Goal: Information Seeking & Learning: Learn about a topic

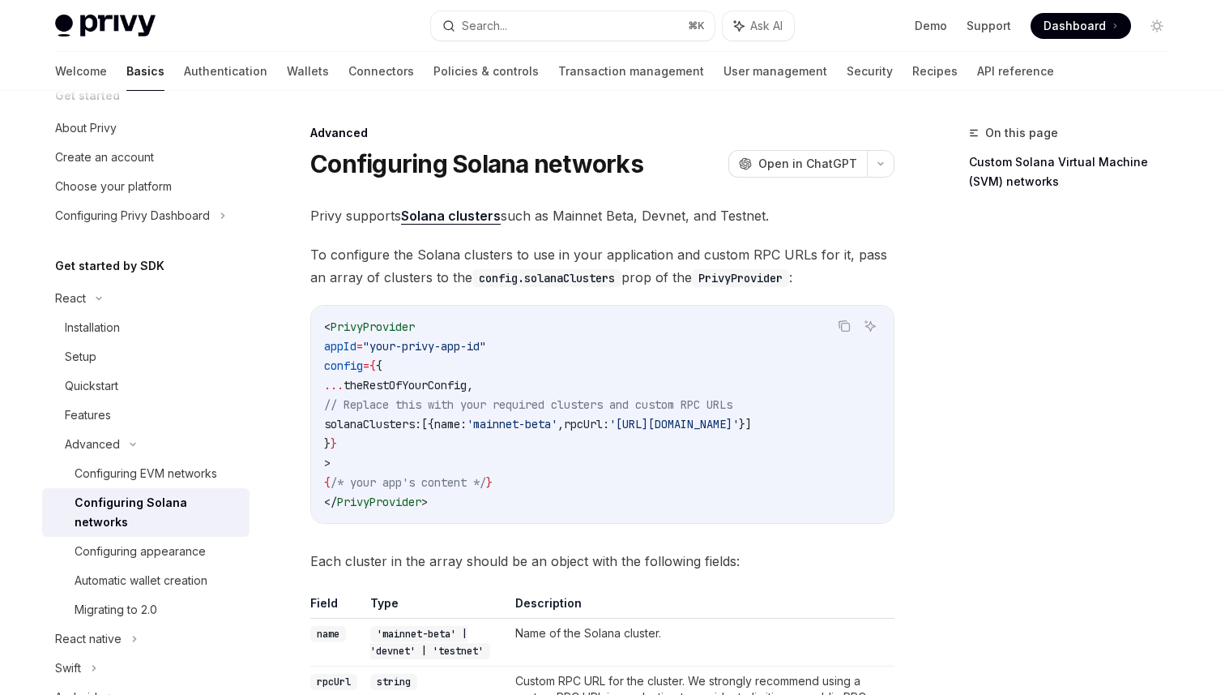
scroll to position [32, 0]
click at [120, 326] on div "Installation" at bounding box center [92, 325] width 55 height 19
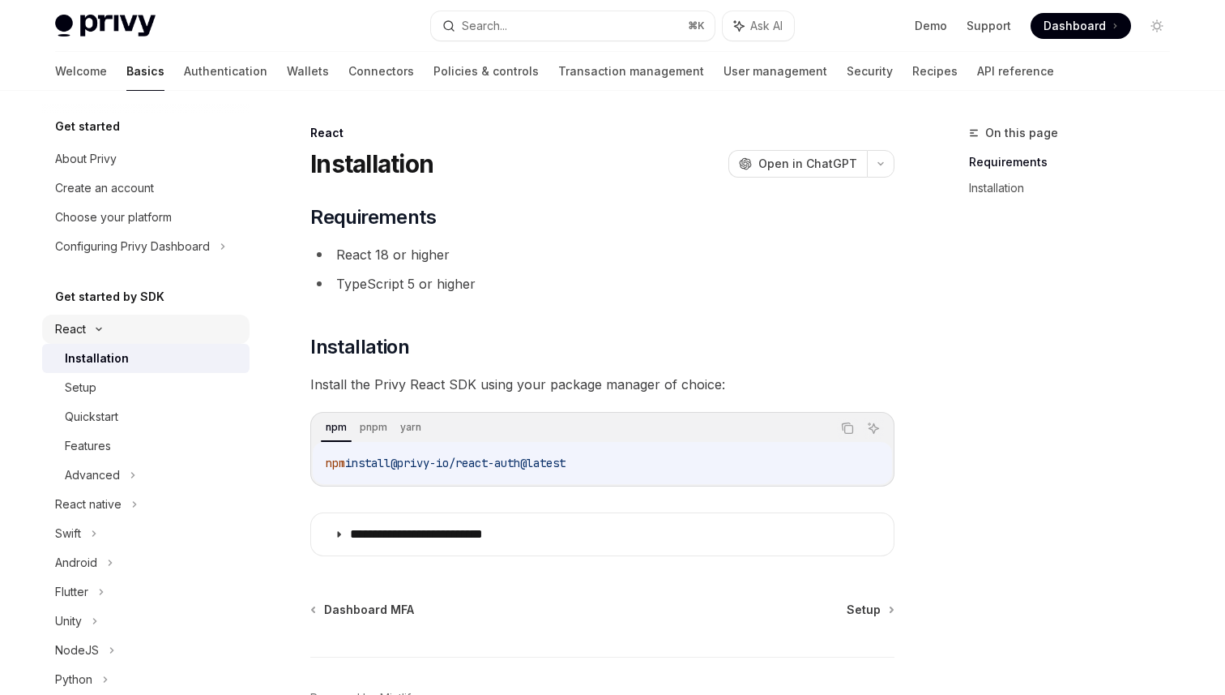
click at [117, 328] on div "React" at bounding box center [145, 328] width 207 height 29
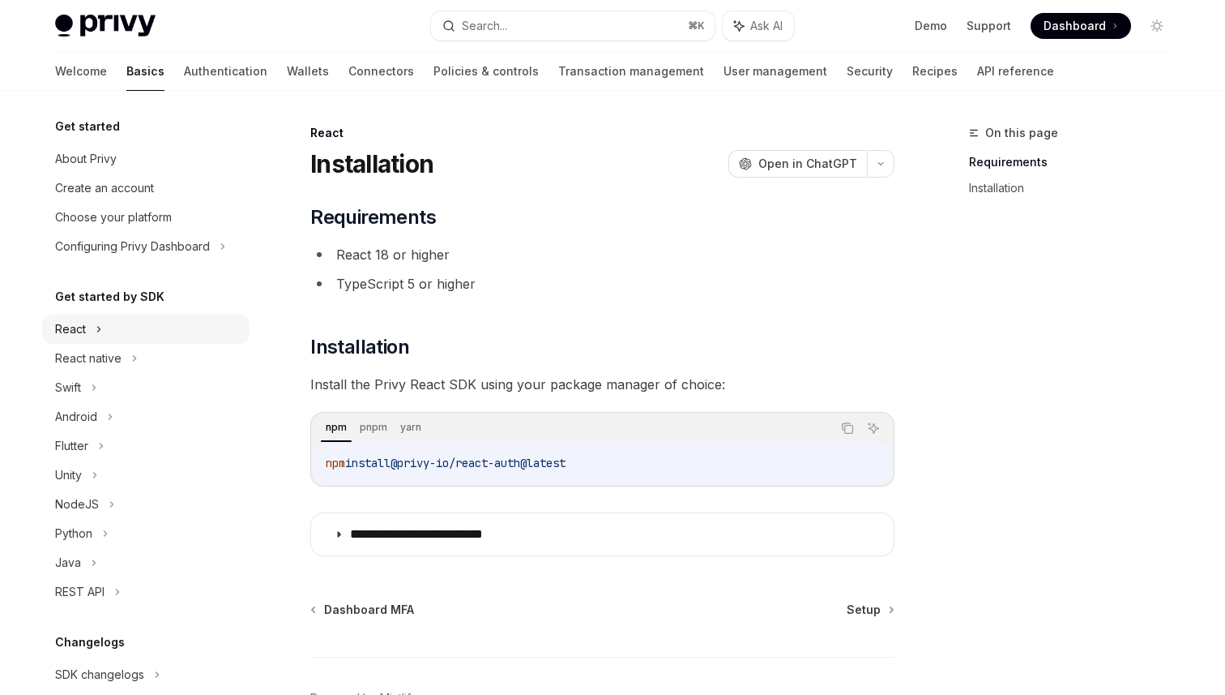
click at [79, 328] on div "React" at bounding box center [70, 328] width 31 height 19
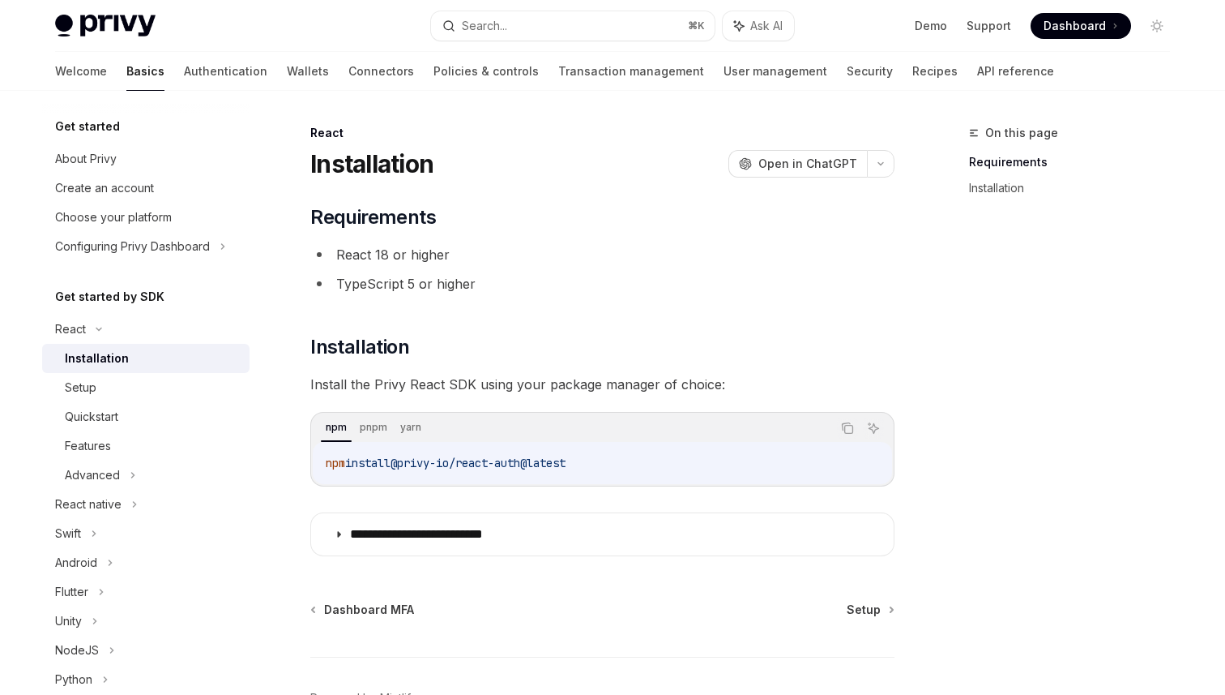
click at [106, 355] on div "Installation" at bounding box center [97, 358] width 64 height 19
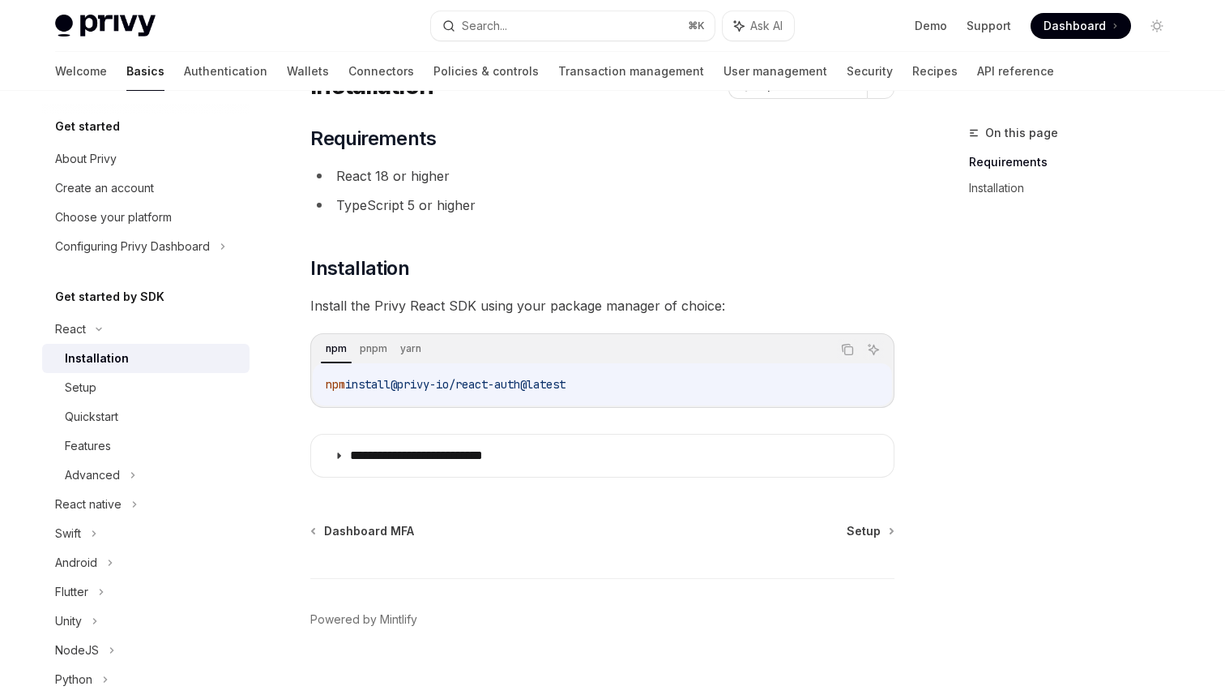
scroll to position [102, 0]
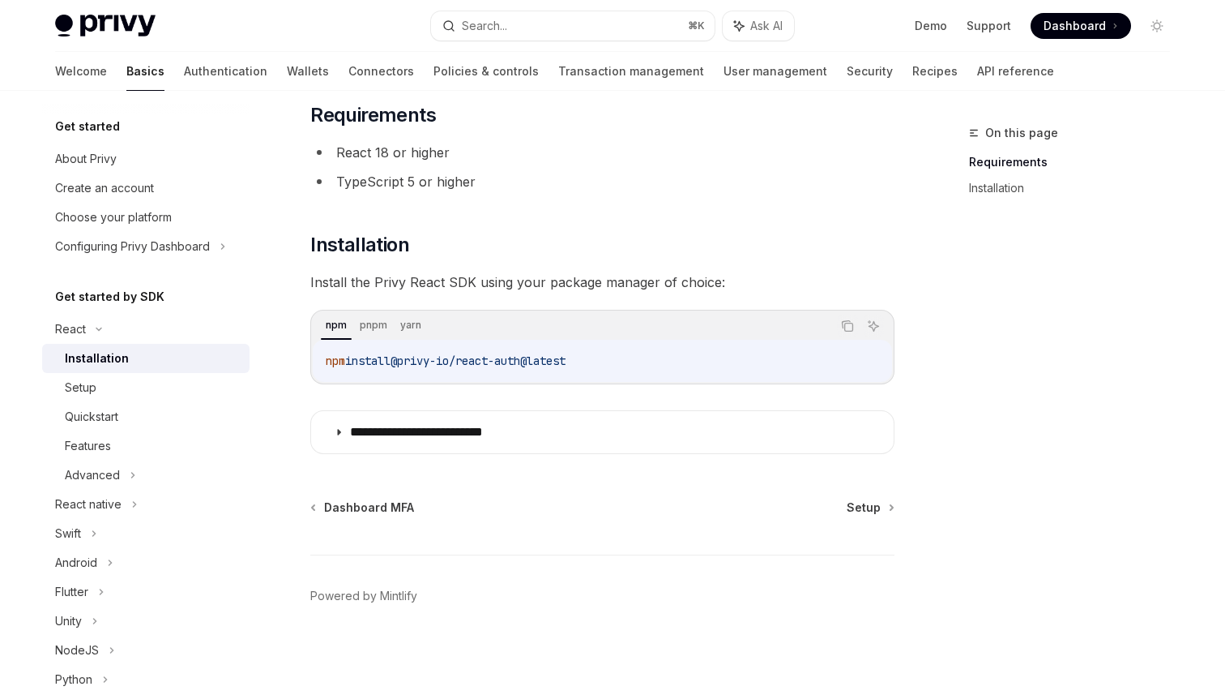
drag, startPoint x: 325, startPoint y: 360, endPoint x: 603, endPoint y: 362, distance: 278.0
click at [603, 362] on code "npm install @privy-io/react-auth@latest" at bounding box center [603, 360] width 554 height 19
copy span "npm install @privy-io/react-auth@latest"
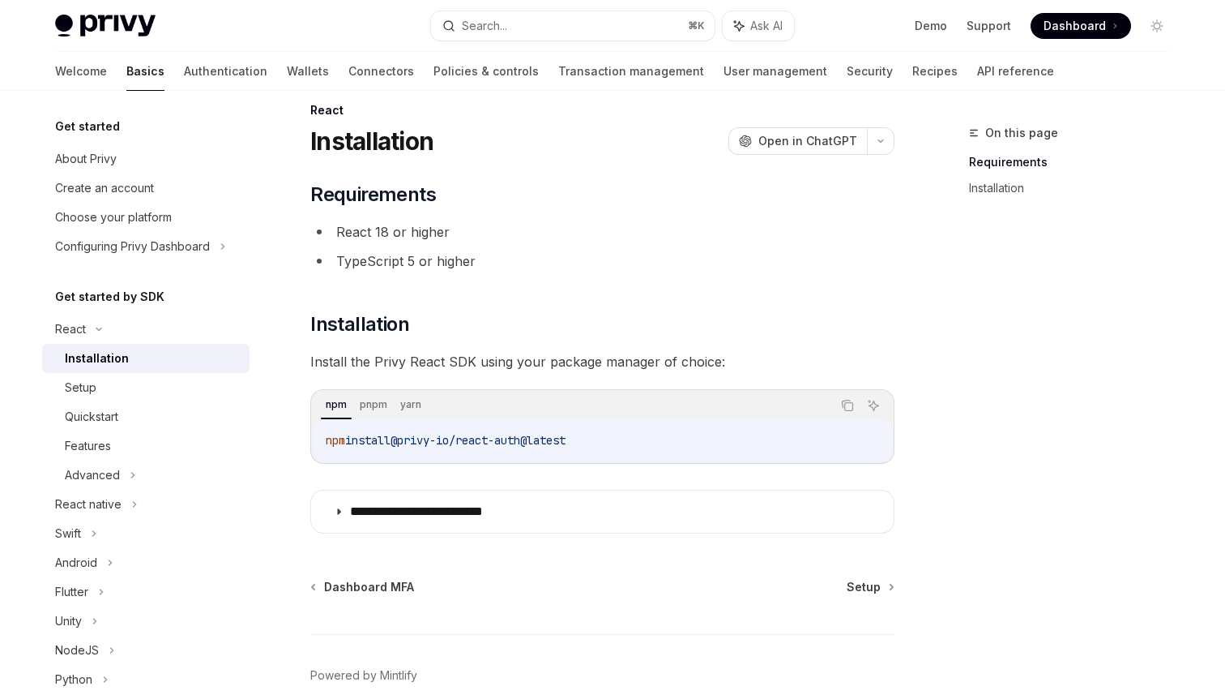
scroll to position [0, 0]
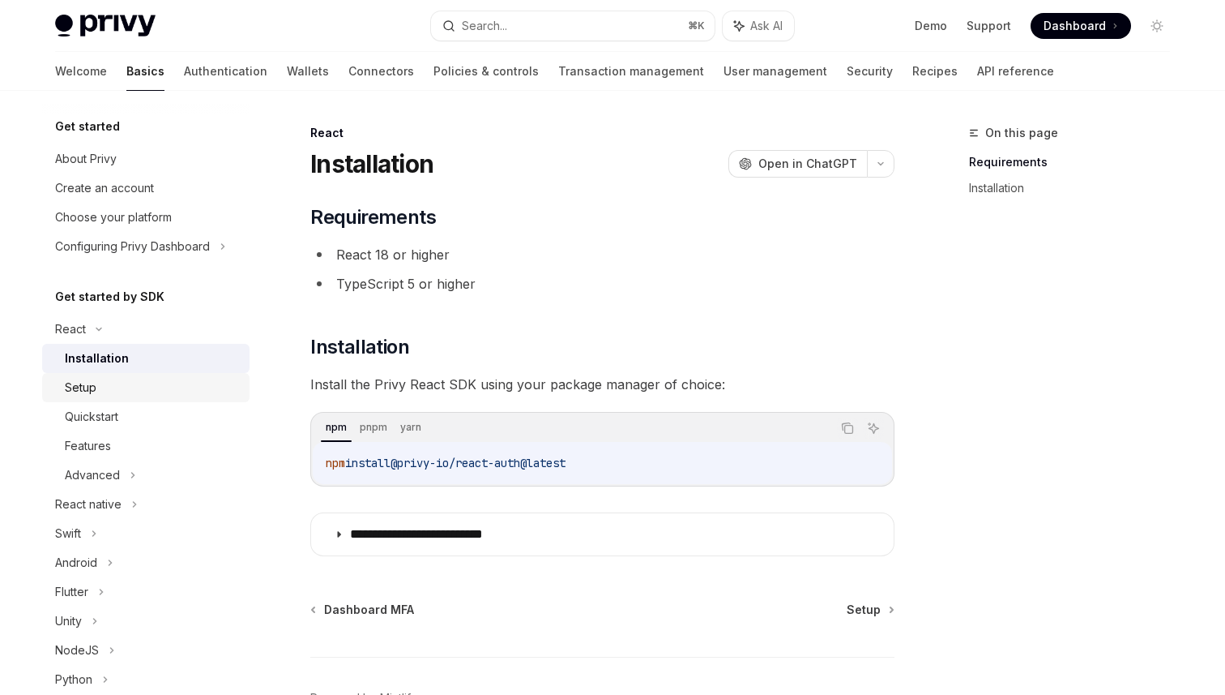
click at [182, 390] on div "Setup" at bounding box center [152, 387] width 175 height 19
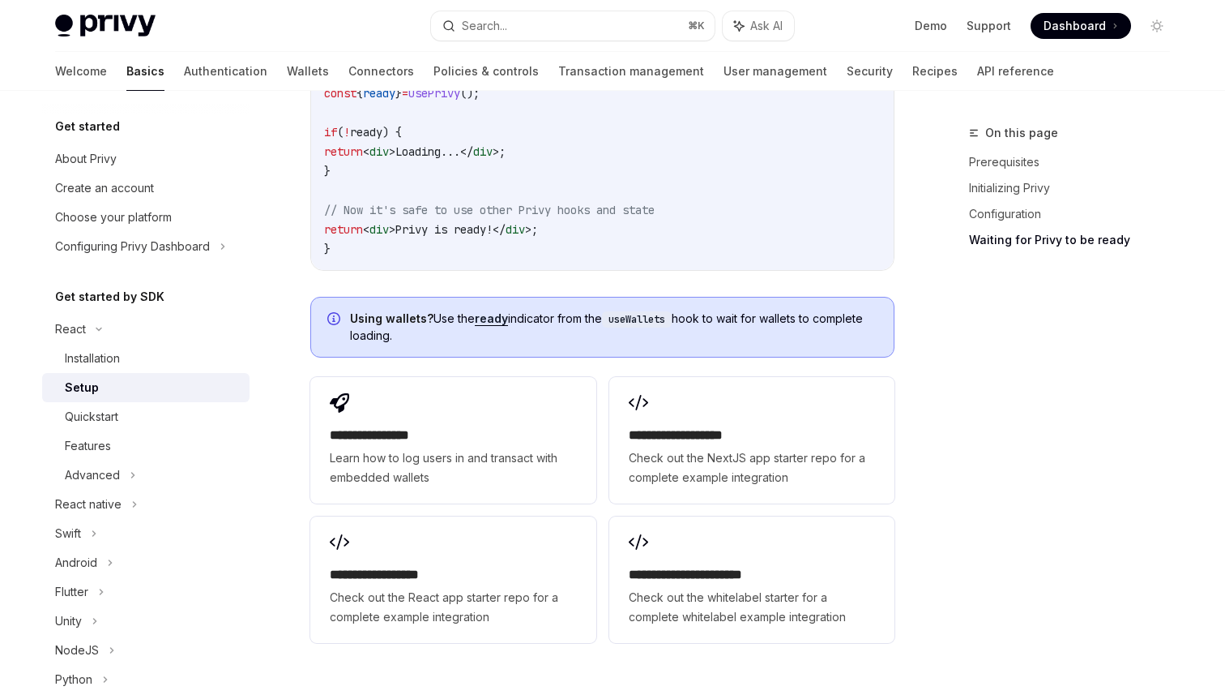
scroll to position [1921, 0]
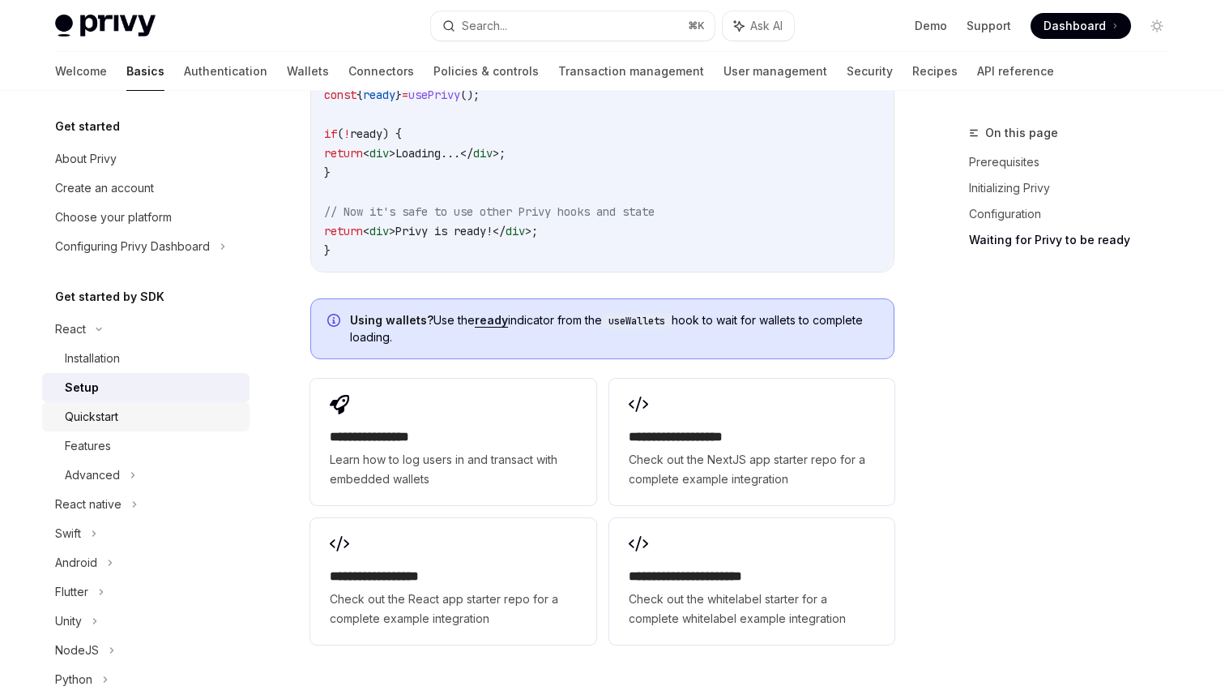
click at [116, 422] on div "Quickstart" at bounding box center [91, 416] width 53 height 19
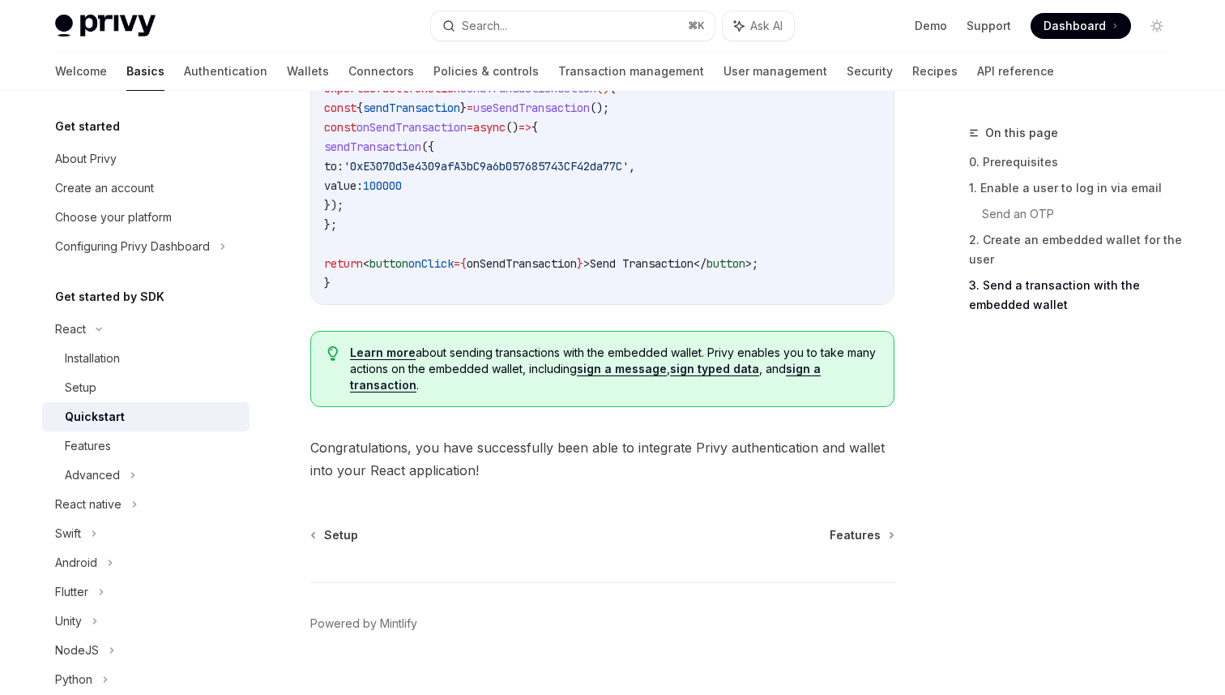
scroll to position [1661, 0]
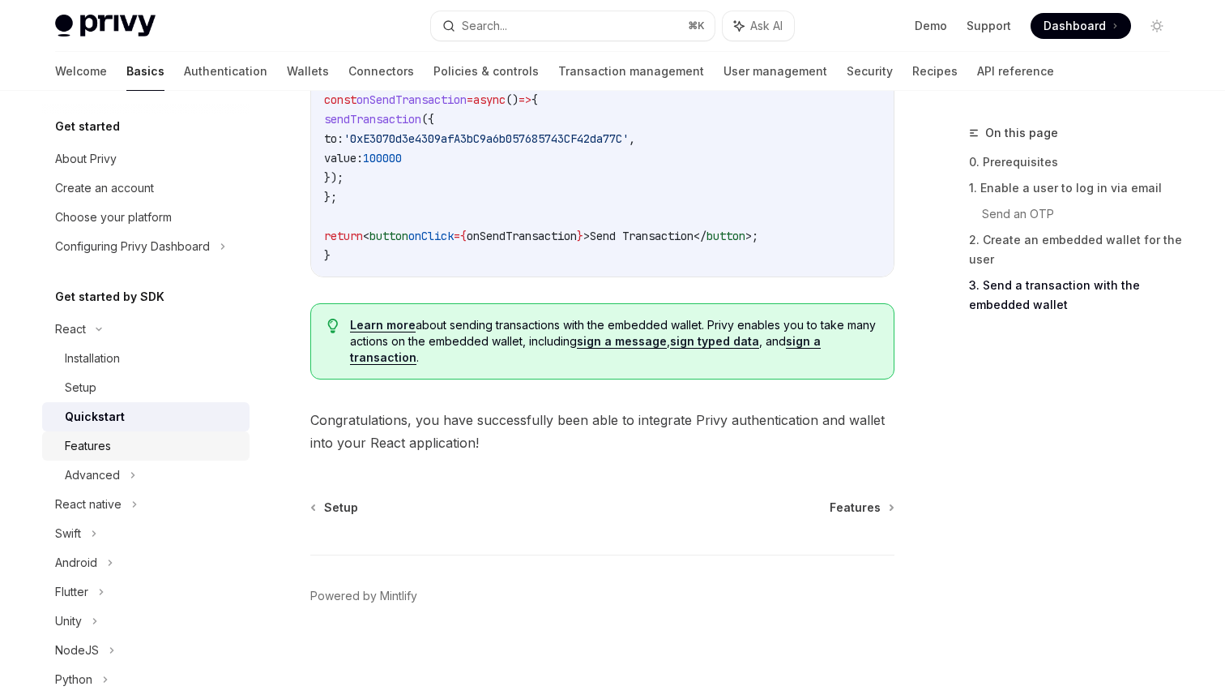
click at [155, 448] on div "Features" at bounding box center [152, 445] width 175 height 19
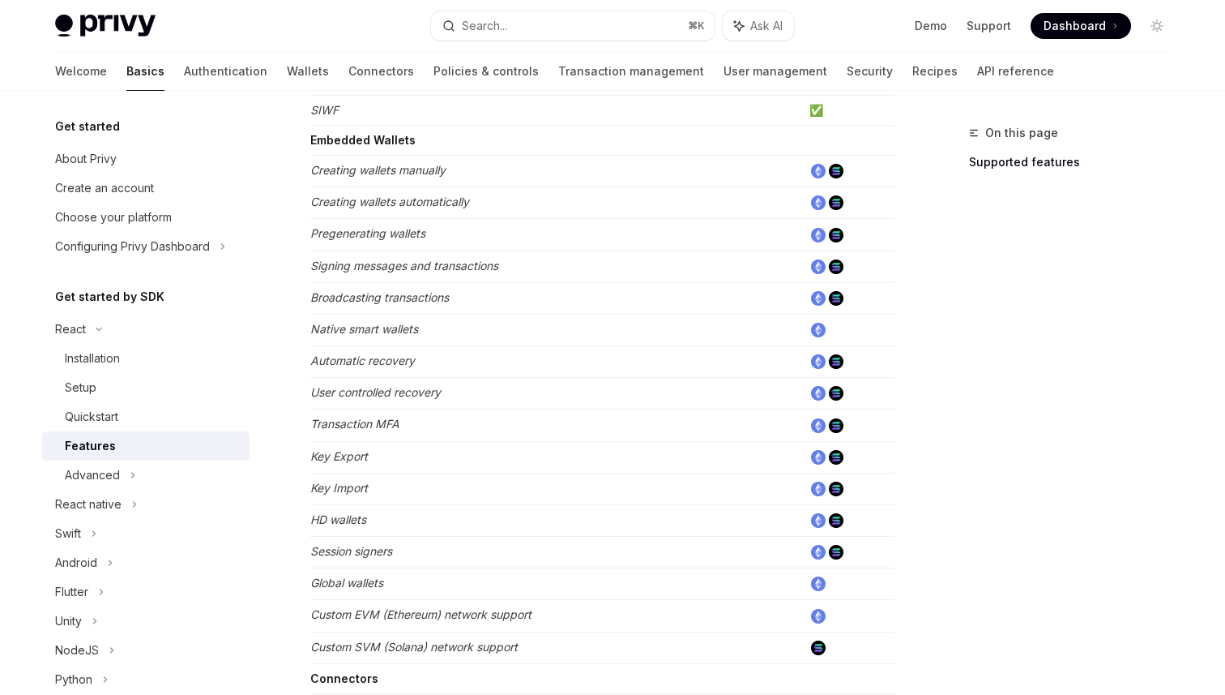
scroll to position [1030, 0]
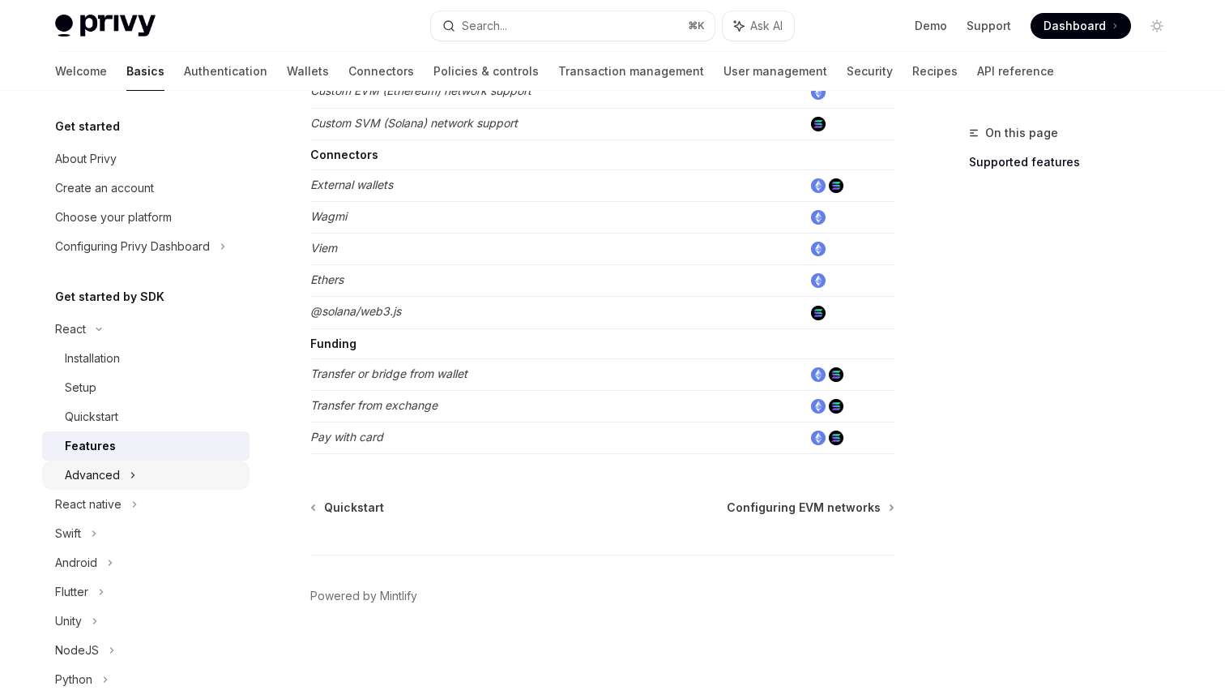
click at [113, 475] on div "Advanced" at bounding box center [92, 474] width 55 height 19
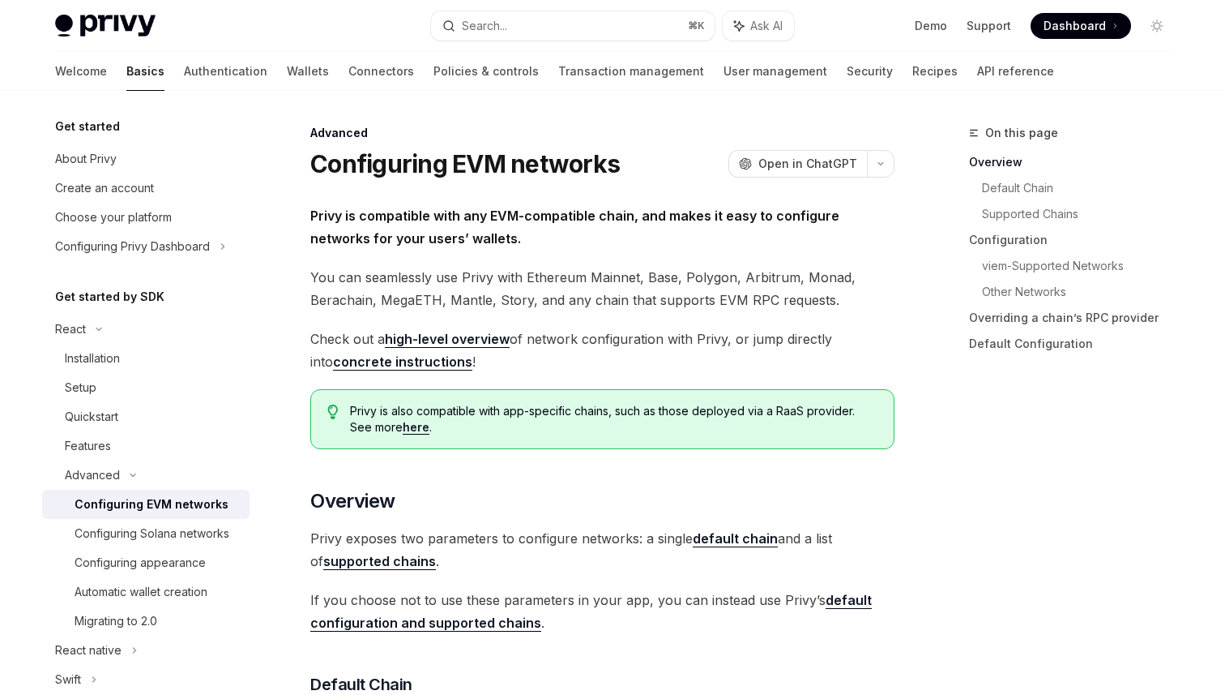
click at [159, 506] on div "Configuring EVM networks" at bounding box center [152, 503] width 154 height 19
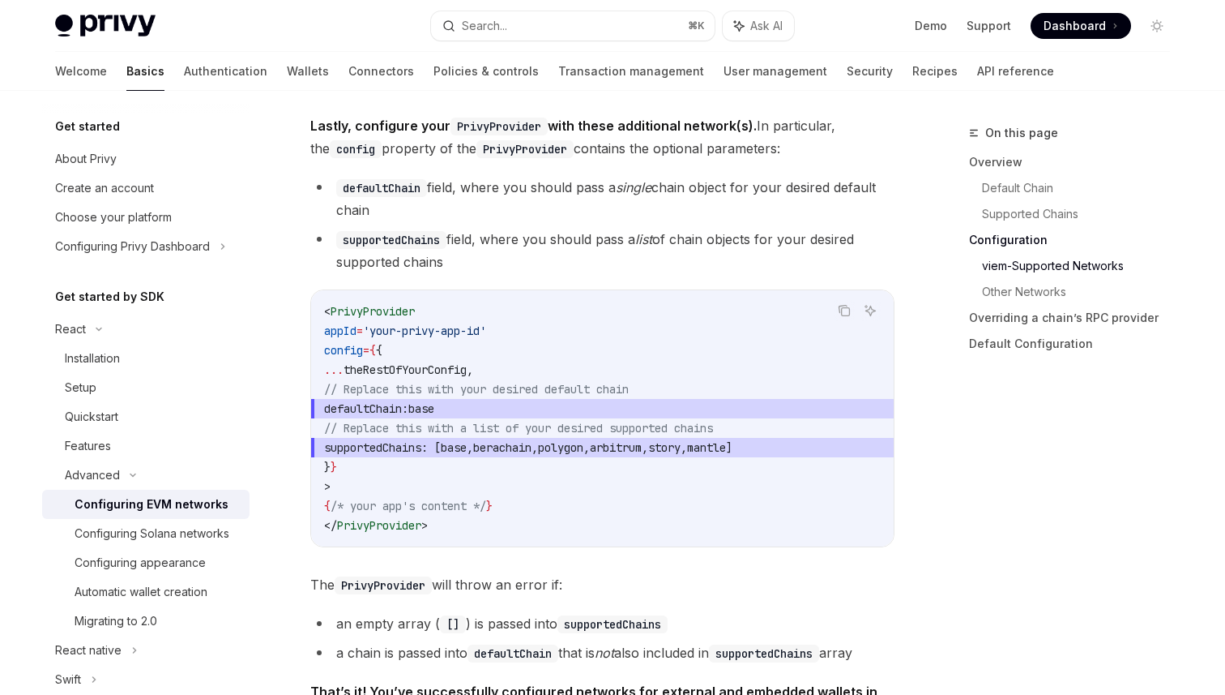
scroll to position [2024, 0]
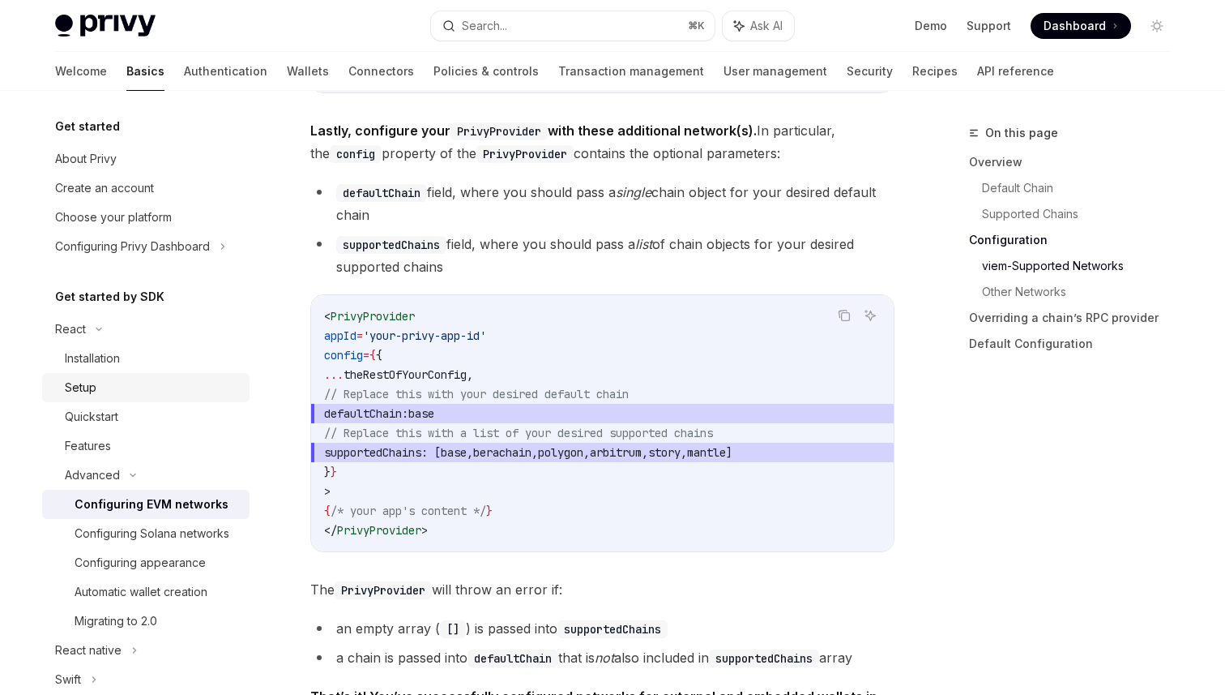
click at [107, 387] on div "Setup" at bounding box center [152, 387] width 175 height 19
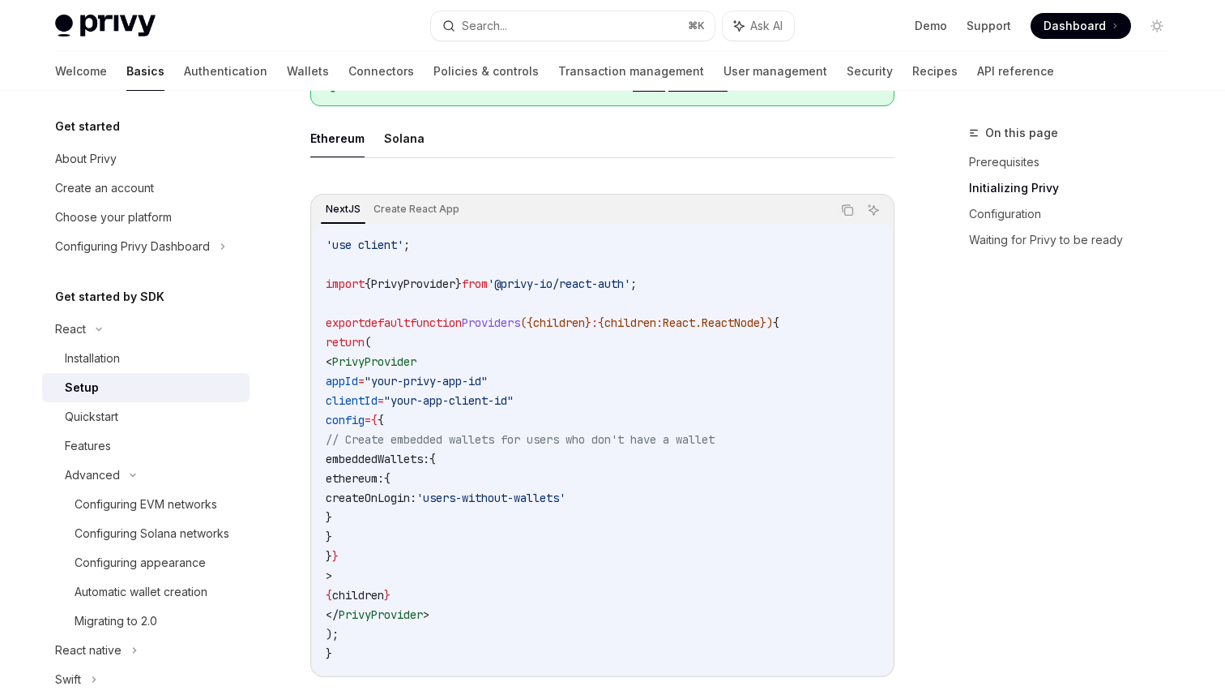
scroll to position [334, 0]
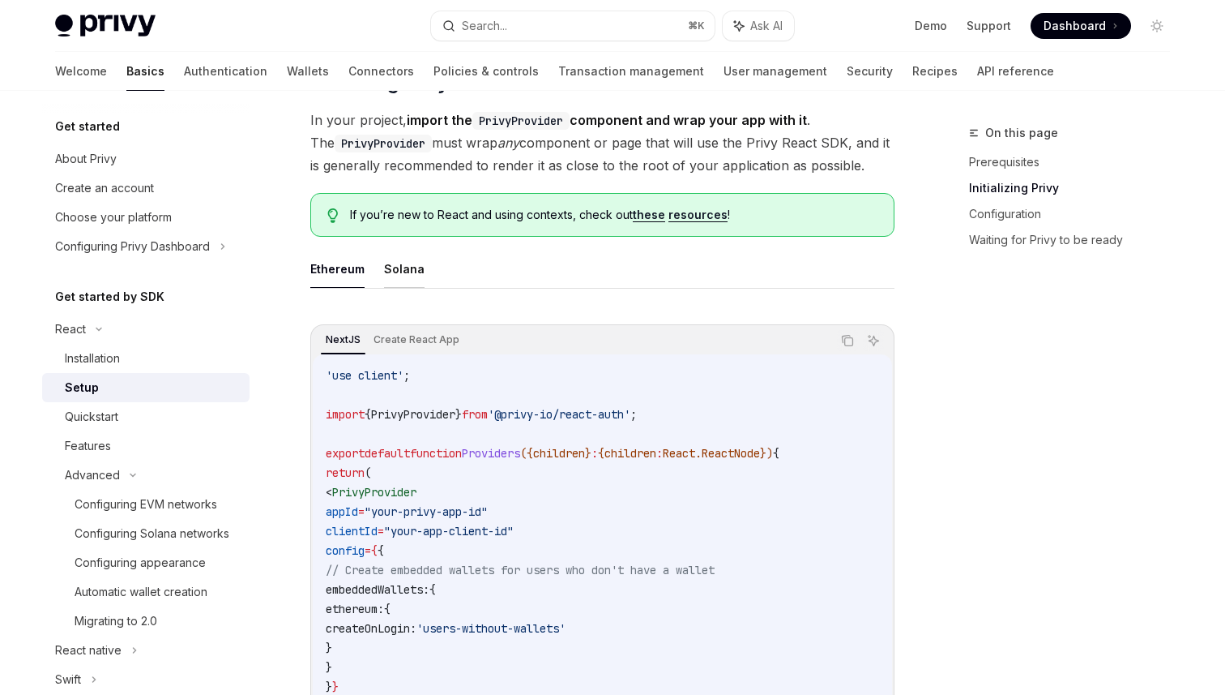
click at [389, 271] on button "Solana" at bounding box center [404, 269] width 41 height 38
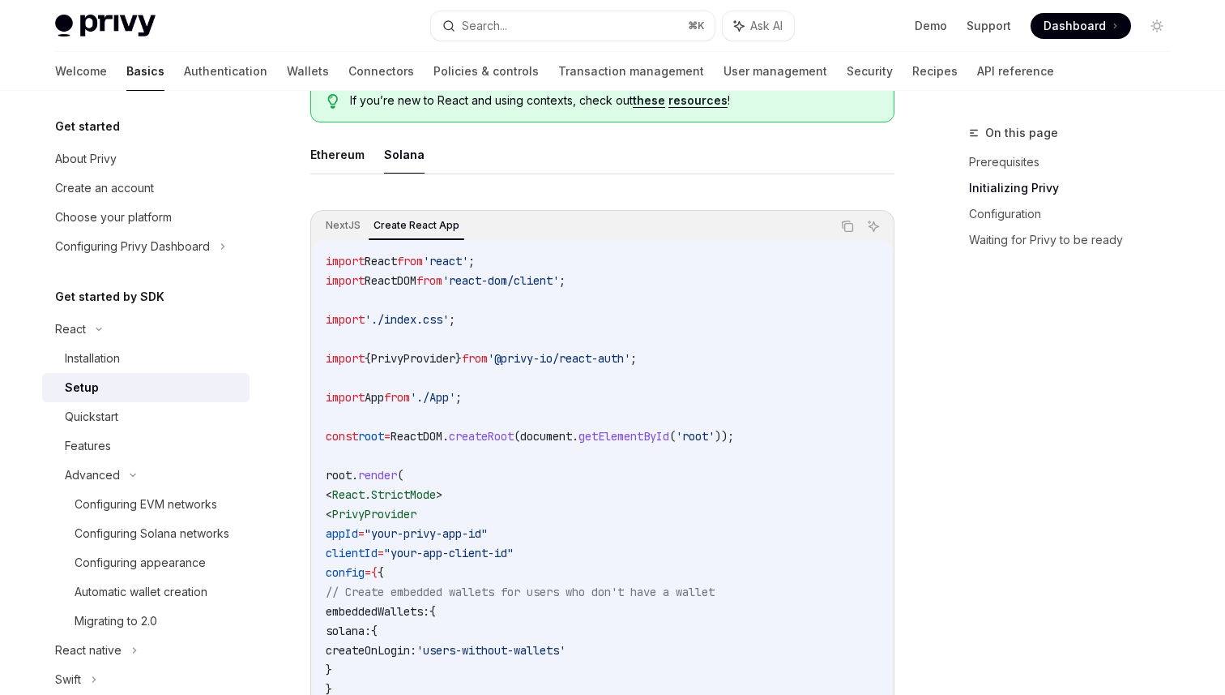
scroll to position [479, 0]
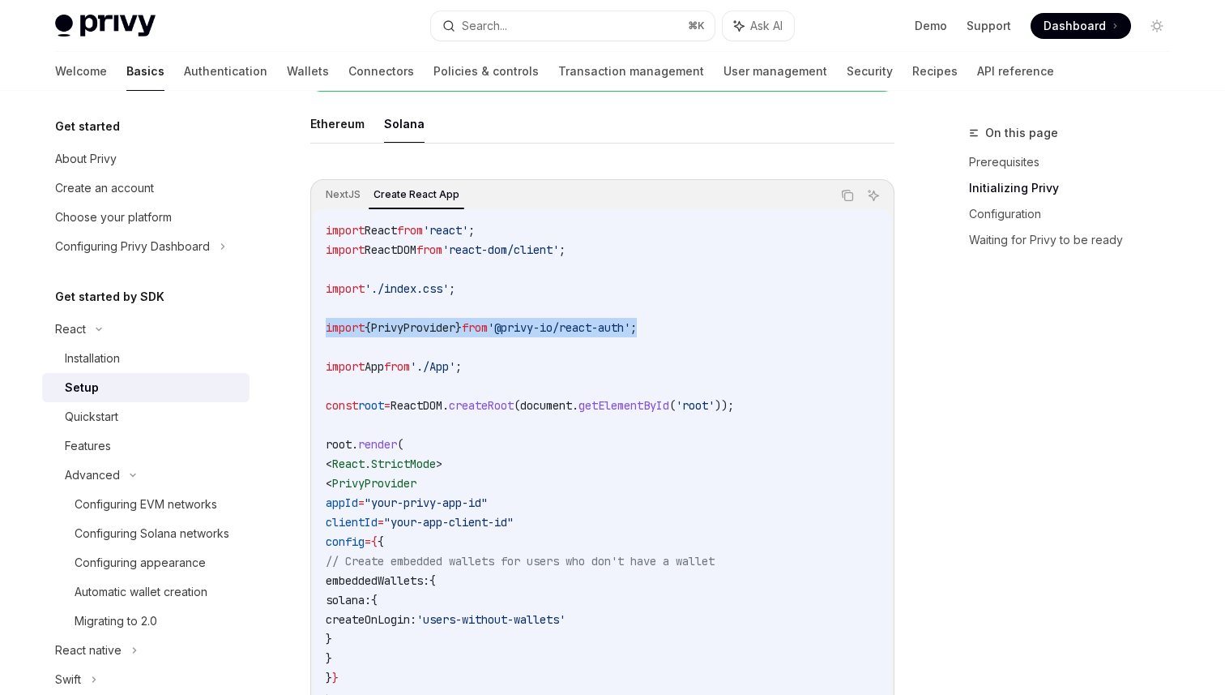
drag, startPoint x: 674, startPoint y: 327, endPoint x: 301, endPoint y: 332, distance: 372.0
copy span "import { PrivyProvider } from '@privy-io/react-auth' ;"
click at [590, 330] on span "'@privy-io/react-auth'" at bounding box center [559, 327] width 143 height 15
drag, startPoint x: 692, startPoint y: 320, endPoint x: 321, endPoint y: 323, distance: 371.2
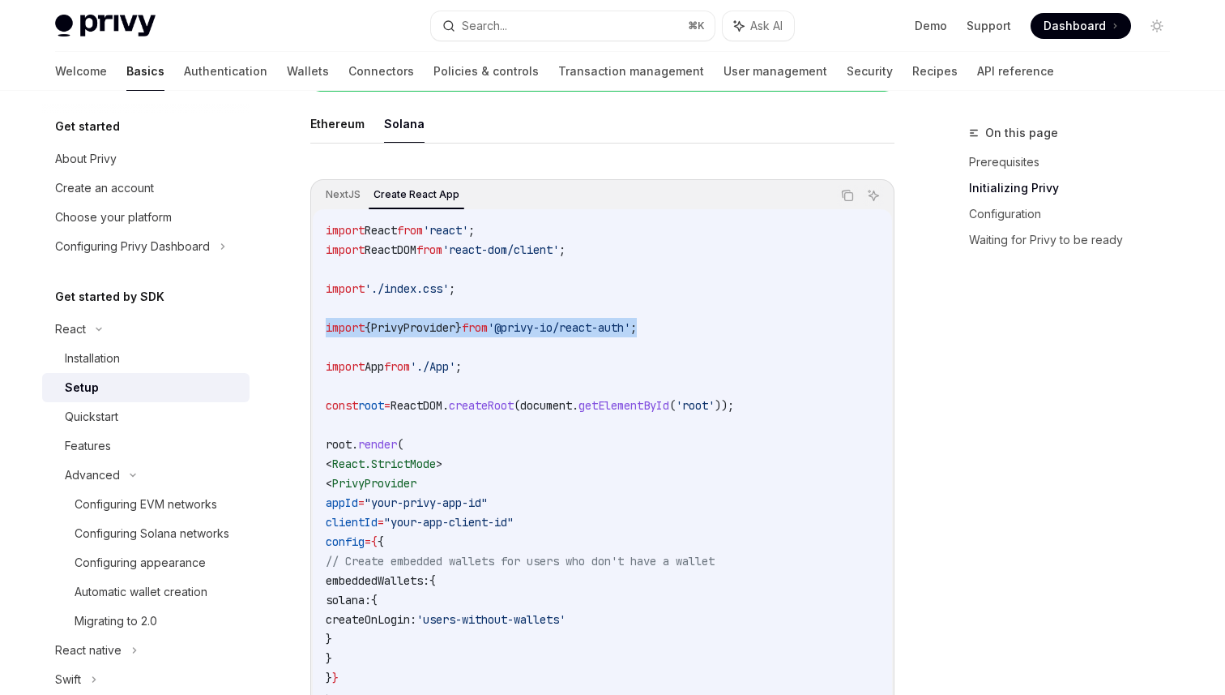
click at [321, 323] on div "import React from 'react' ; import ReactDOM from 'react-dom/client' ; import '.…" at bounding box center [602, 502] width 579 height 587
copy span "import { PrivyProvider } from '@privy-io/react-auth' ;"
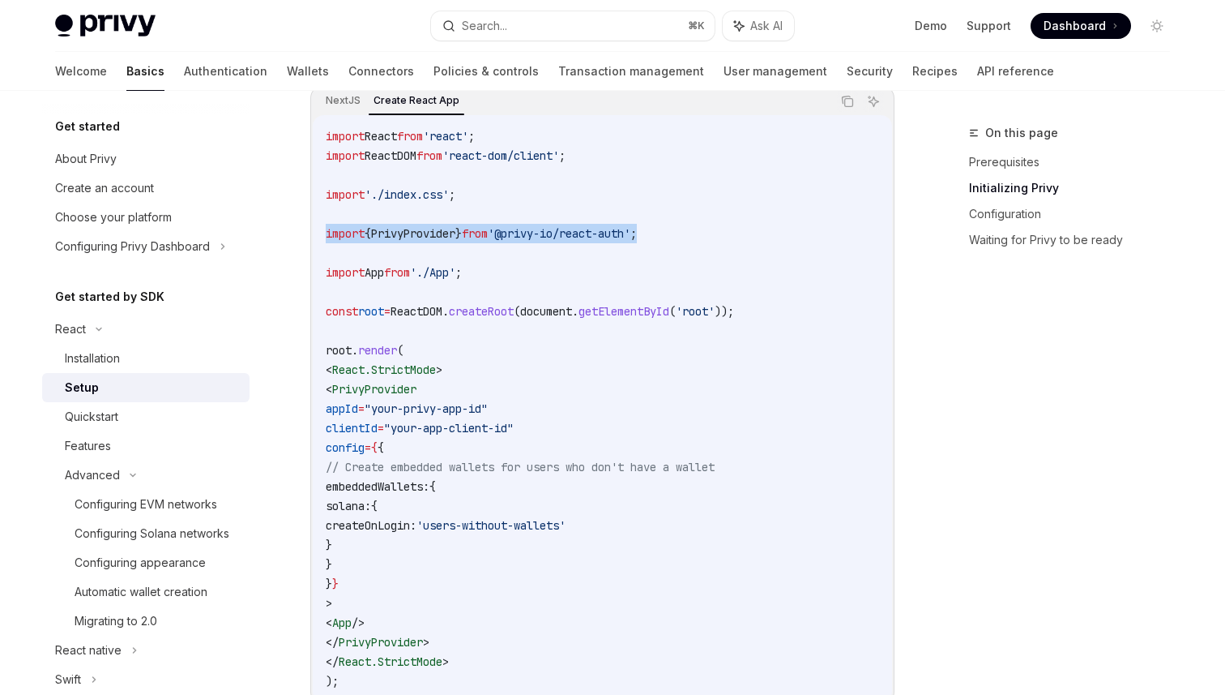
scroll to position [582, 0]
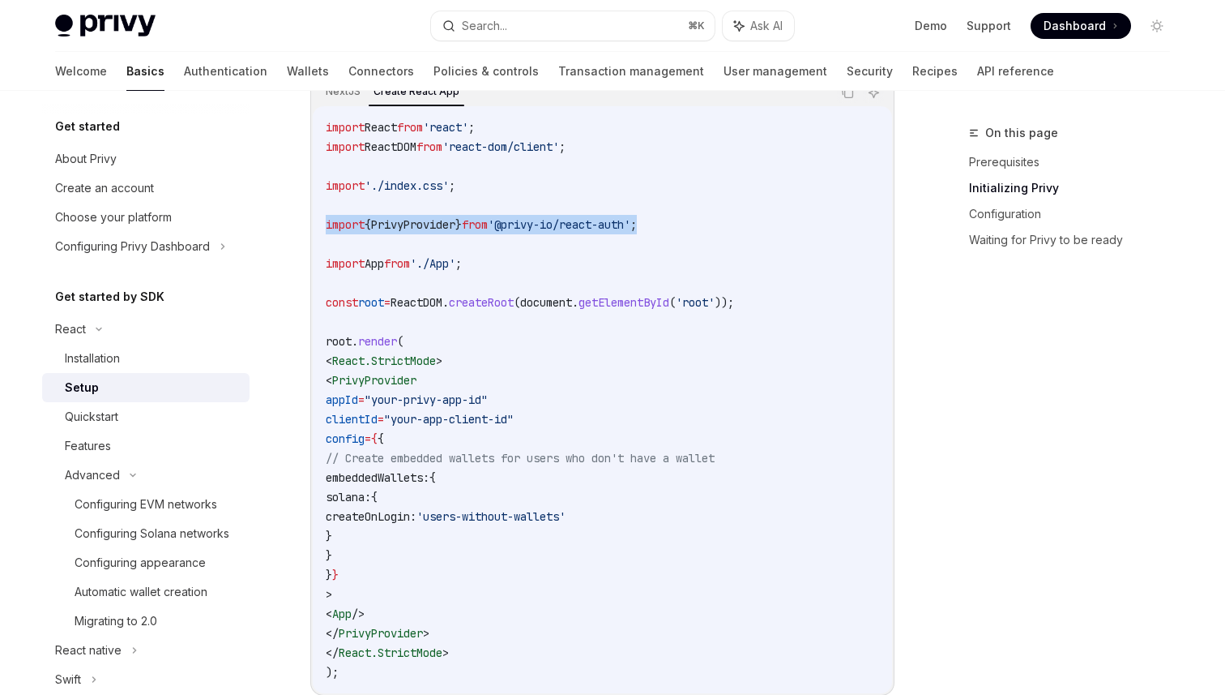
drag, startPoint x: 366, startPoint y: 402, endPoint x: 395, endPoint y: 567, distance: 167.1
click at [395, 567] on code "import React from 'react' ; import ReactDOM from 'react-dom/client' ; import '.…" at bounding box center [603, 400] width 554 height 564
copy code "appId = "your-privy-app-id" clientId = "your-app-client-id" config = { { // Cre…"
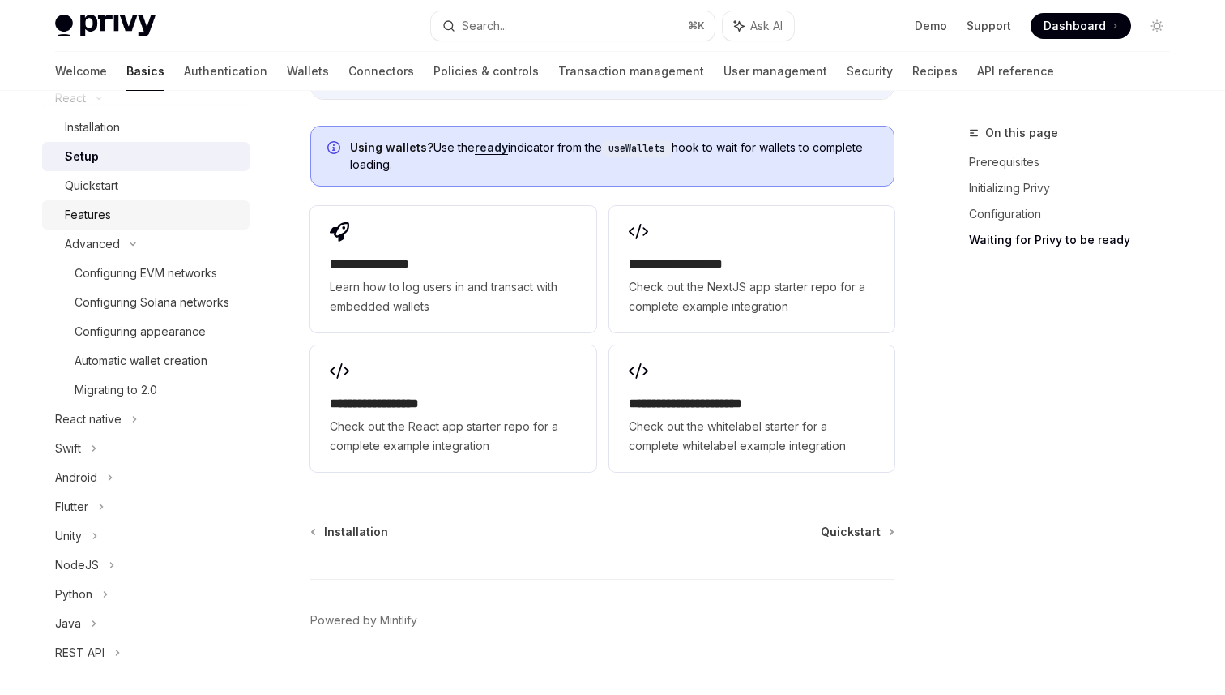
scroll to position [238, 0]
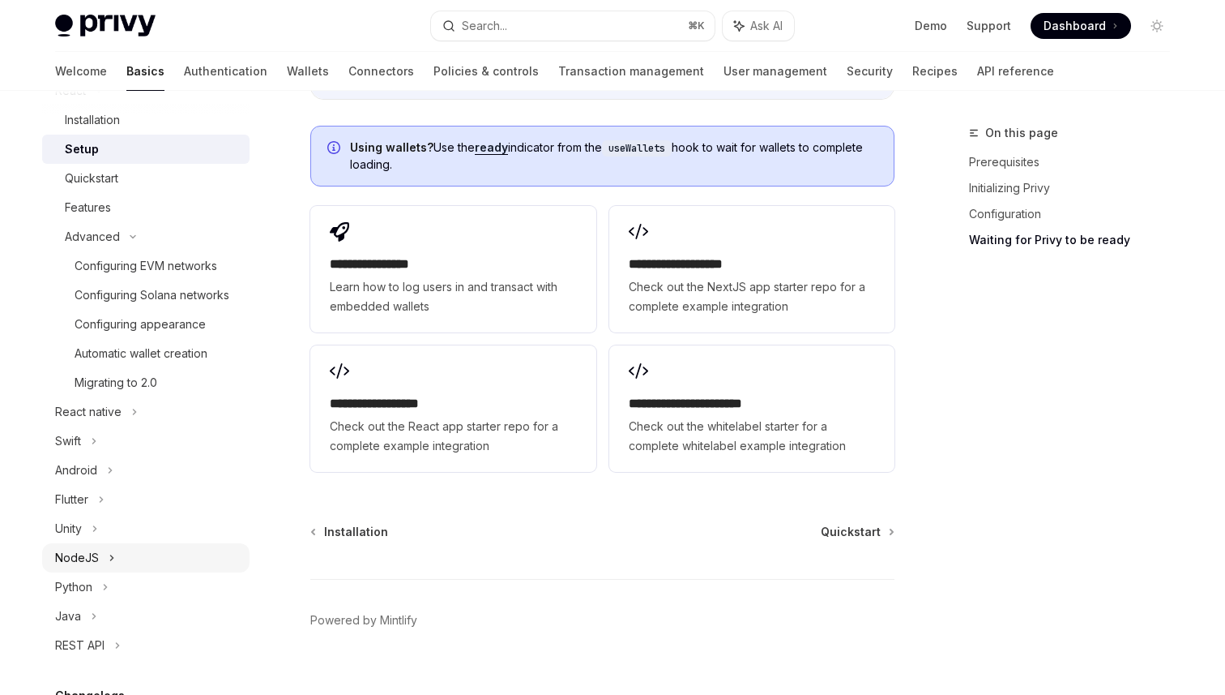
click at [75, 560] on div "NodeJS" at bounding box center [77, 557] width 44 height 19
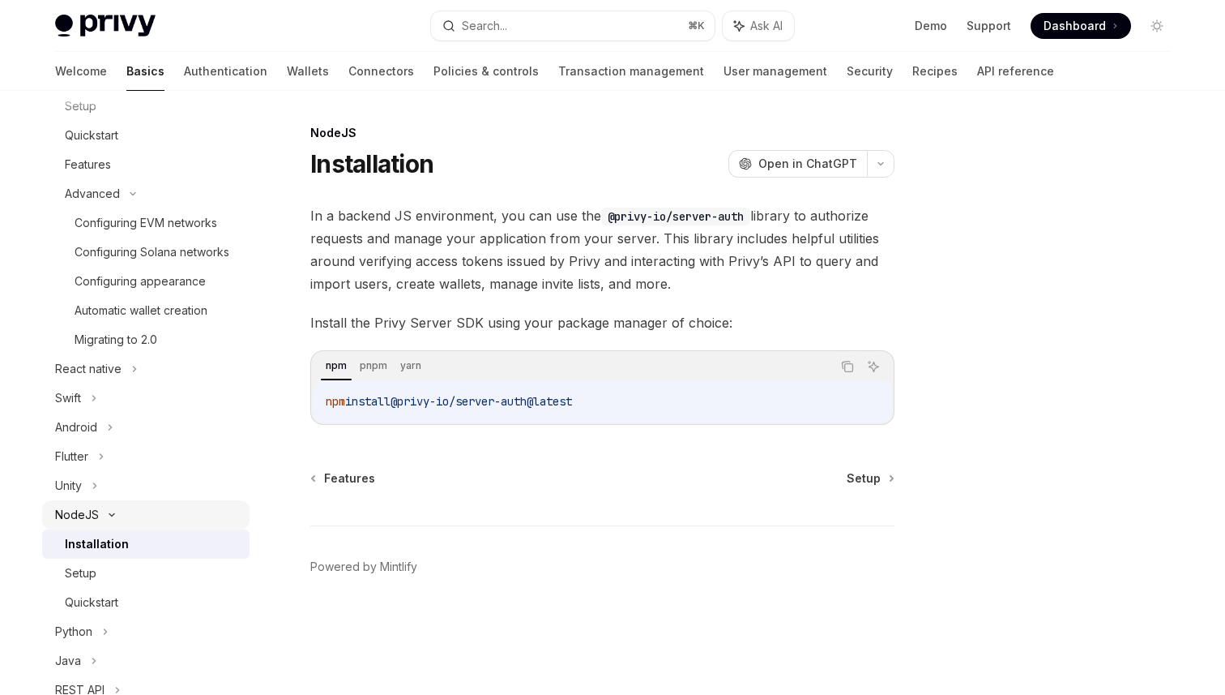
scroll to position [283, 0]
click at [107, 573] on div "Setup" at bounding box center [152, 571] width 175 height 19
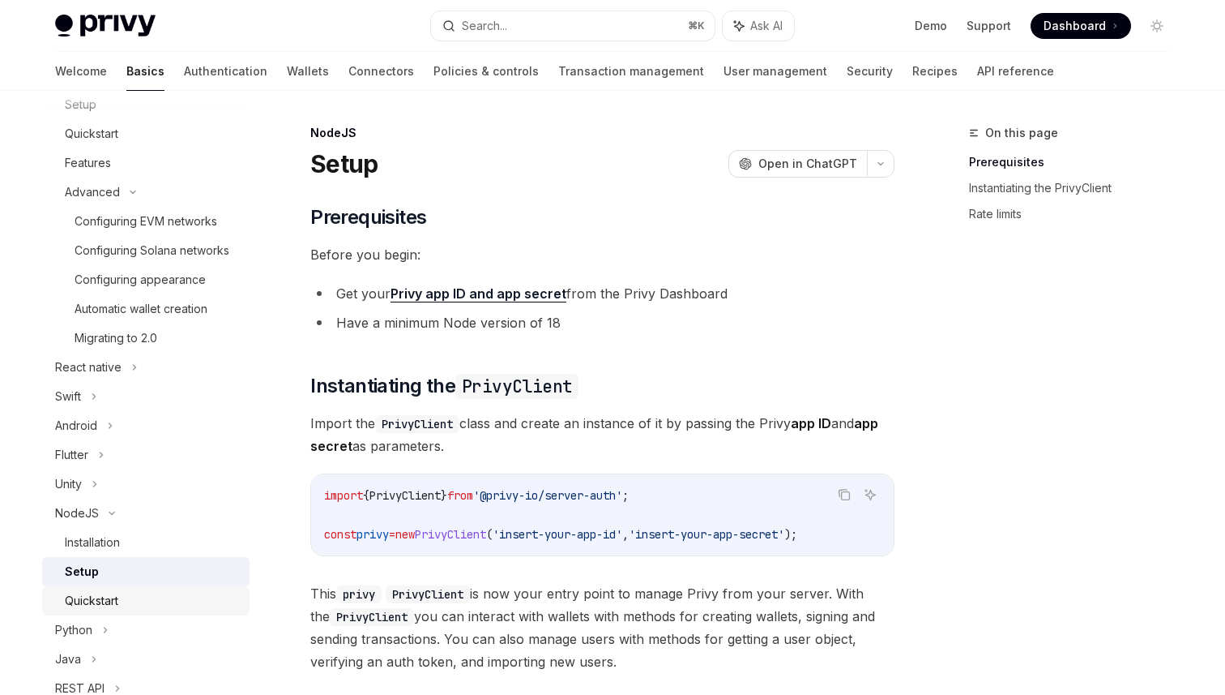
click at [156, 592] on div "Quickstart" at bounding box center [152, 600] width 175 height 19
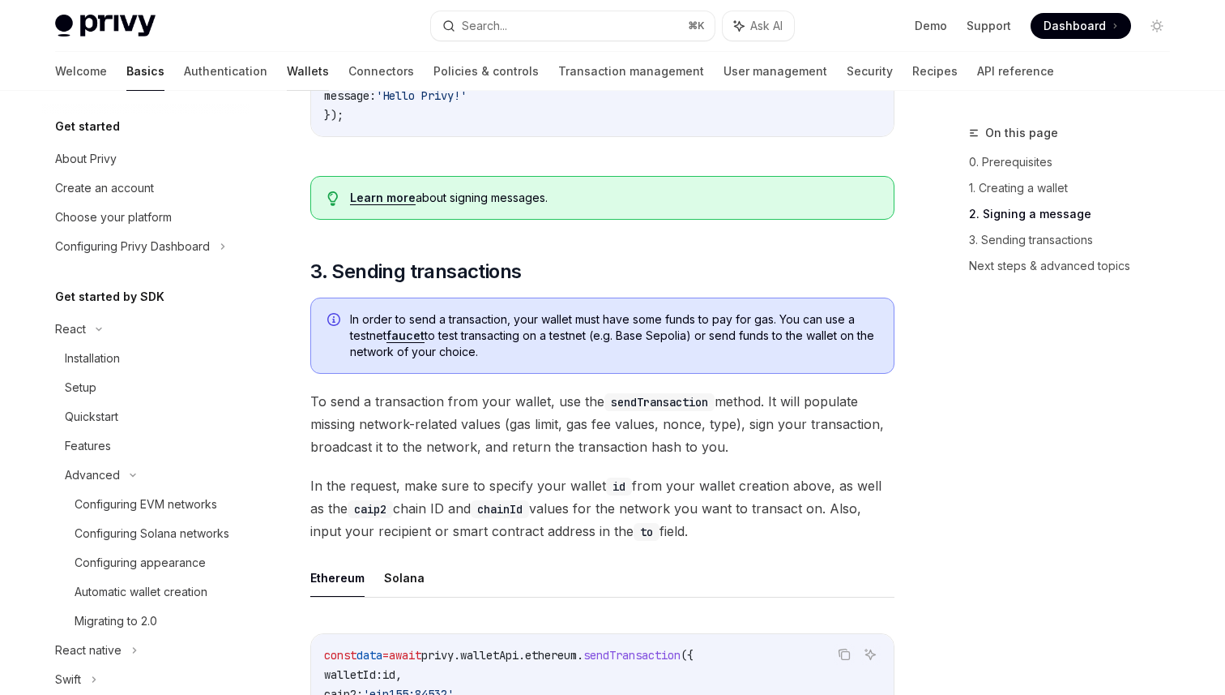
click at [287, 65] on link "Wallets" at bounding box center [308, 71] width 42 height 39
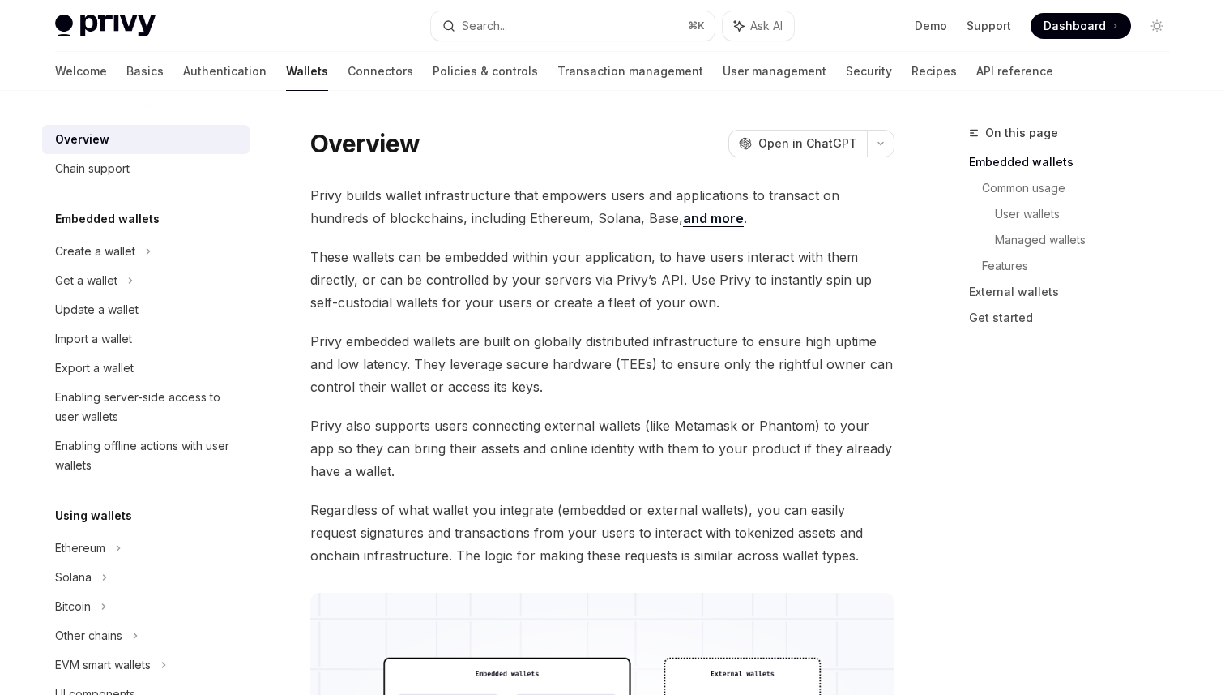
scroll to position [12, 0]
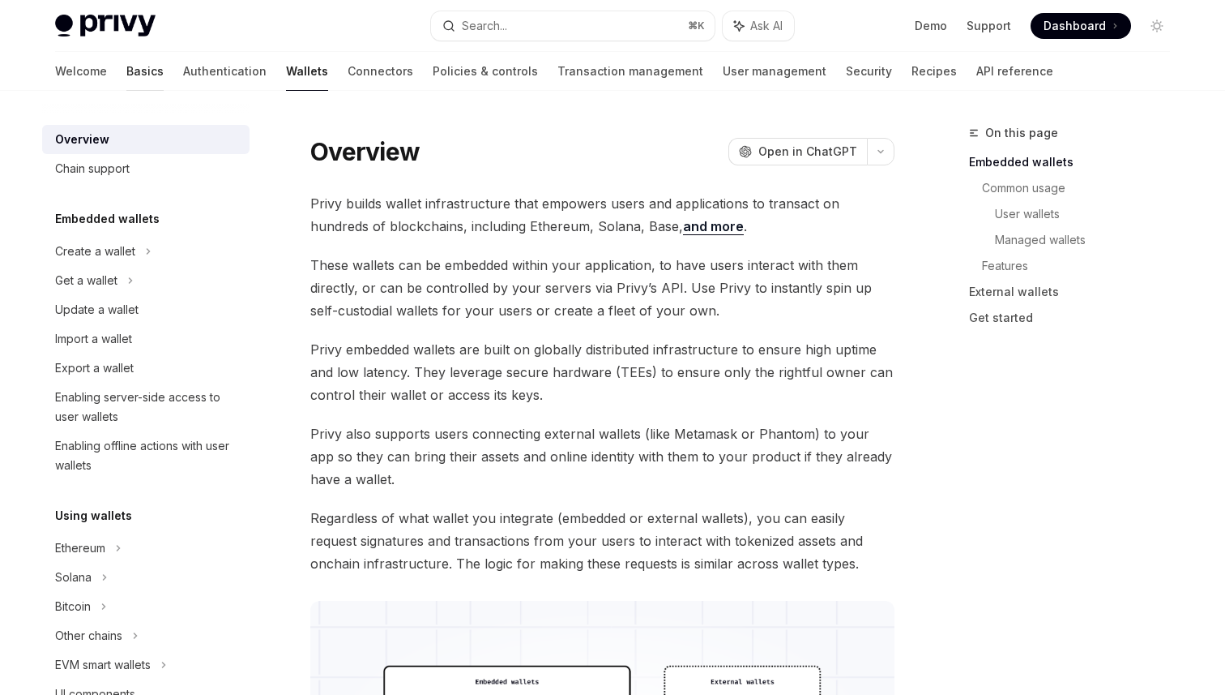
click at [126, 68] on link "Basics" at bounding box center [144, 71] width 37 height 39
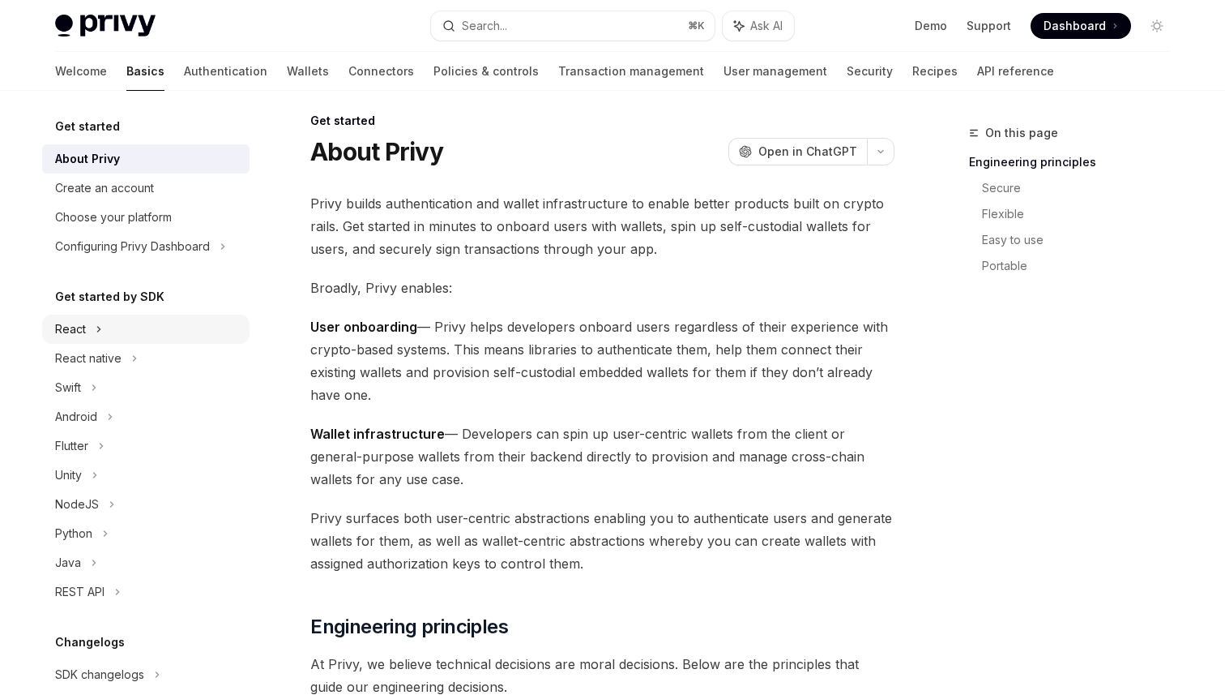
click at [105, 328] on div "React" at bounding box center [145, 328] width 207 height 29
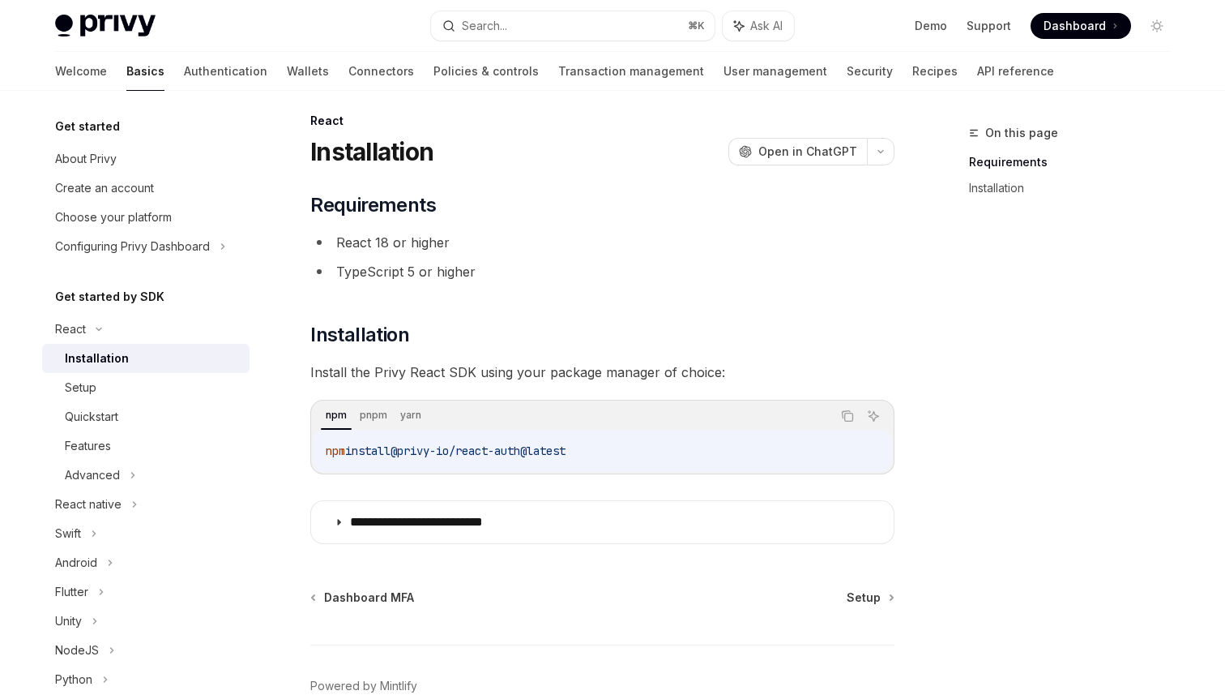
scroll to position [102, 0]
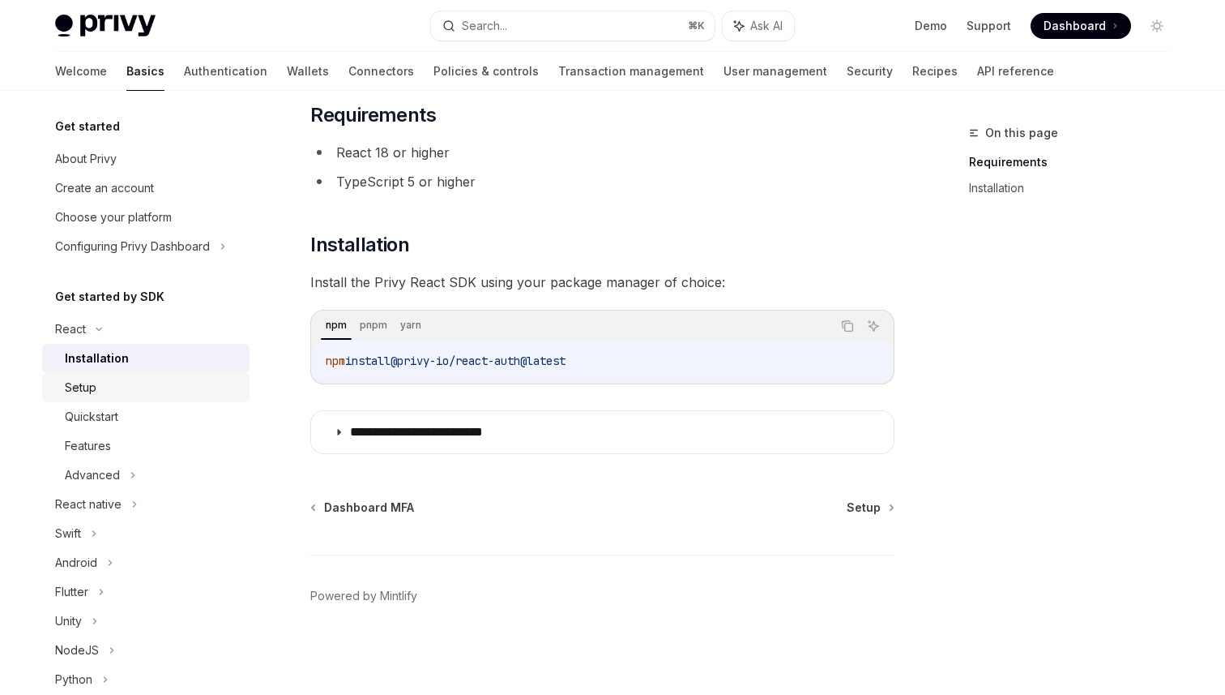
click at [139, 376] on link "Setup" at bounding box center [145, 387] width 207 height 29
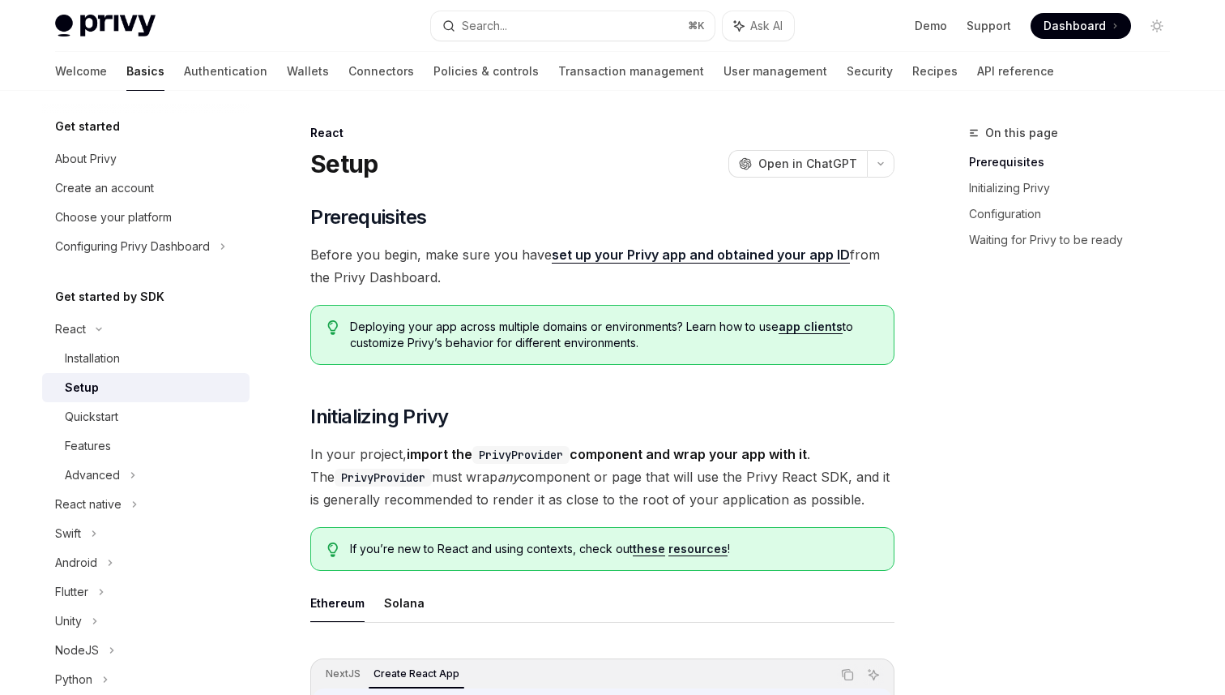
click at [131, 383] on div "Setup" at bounding box center [152, 387] width 175 height 19
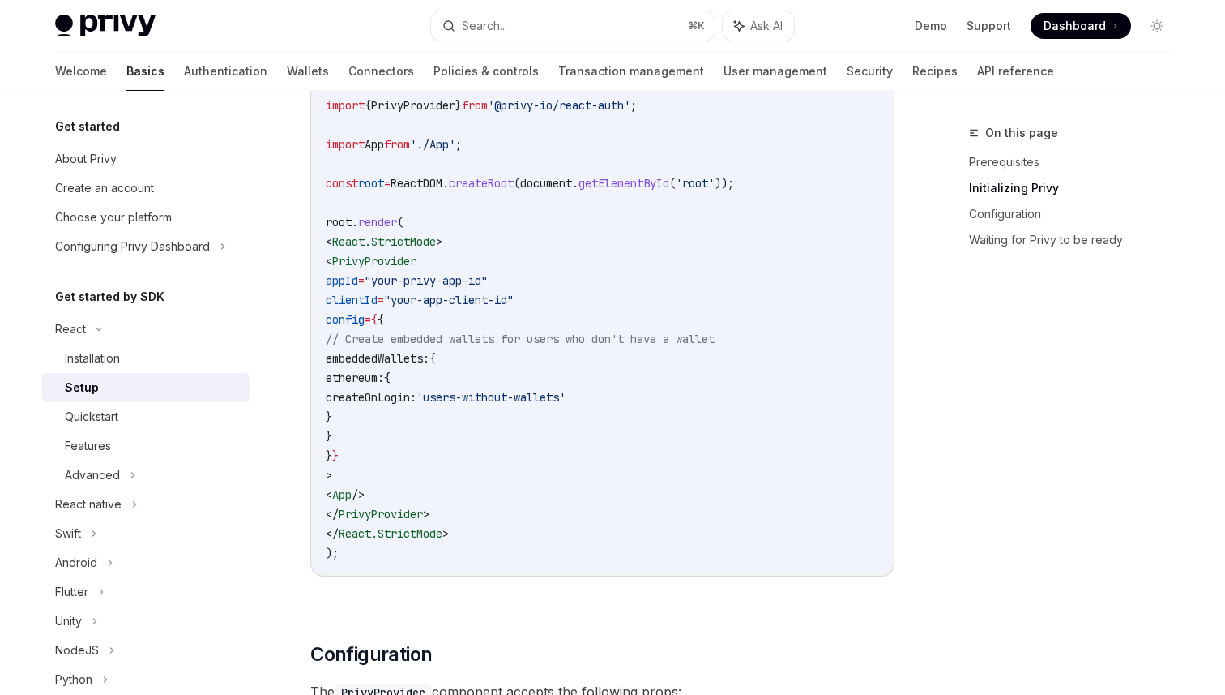
scroll to position [711, 0]
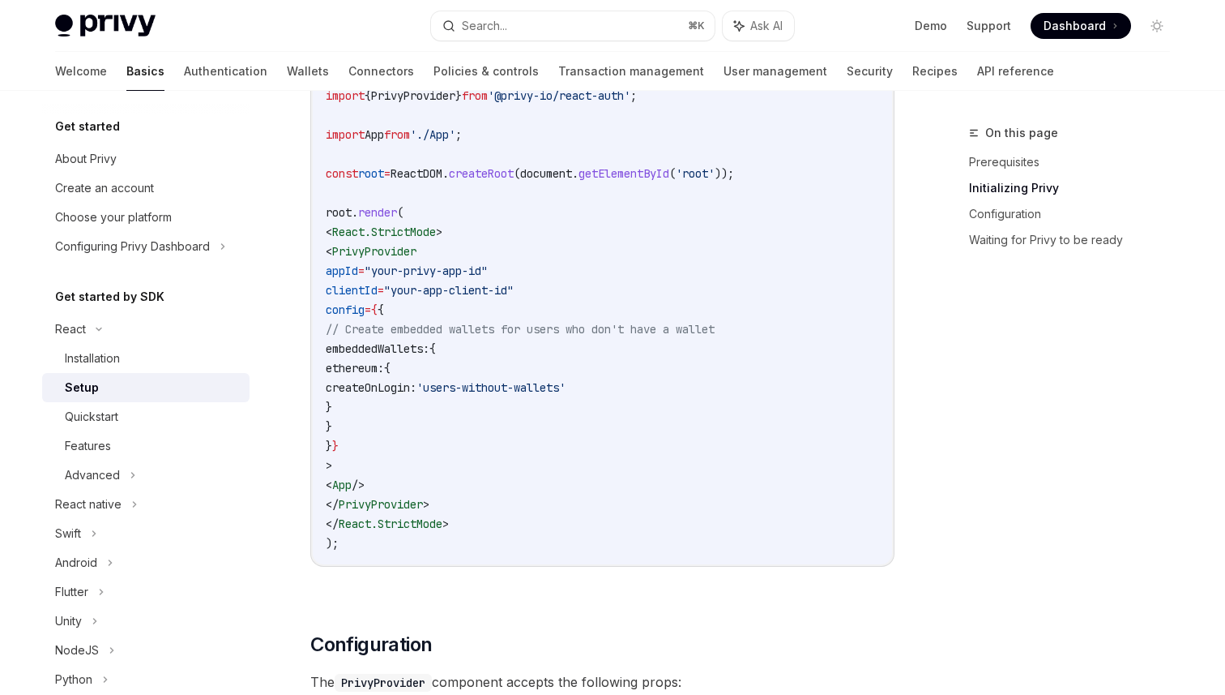
drag, startPoint x: 380, startPoint y: 346, endPoint x: 391, endPoint y: 422, distance: 76.9
click at [391, 422] on code "import React from 'react' ; import ReactDOM from 'react-dom/client' ; import '.…" at bounding box center [603, 271] width 554 height 564
copy code "embeddedWallets: { ethereum: { createOnLogin: 'users-without-wallets' } }"
click at [384, 365] on span "ethereum:" at bounding box center [355, 368] width 58 height 15
drag, startPoint x: 391, startPoint y: 365, endPoint x: 410, endPoint y: 412, distance: 50.9
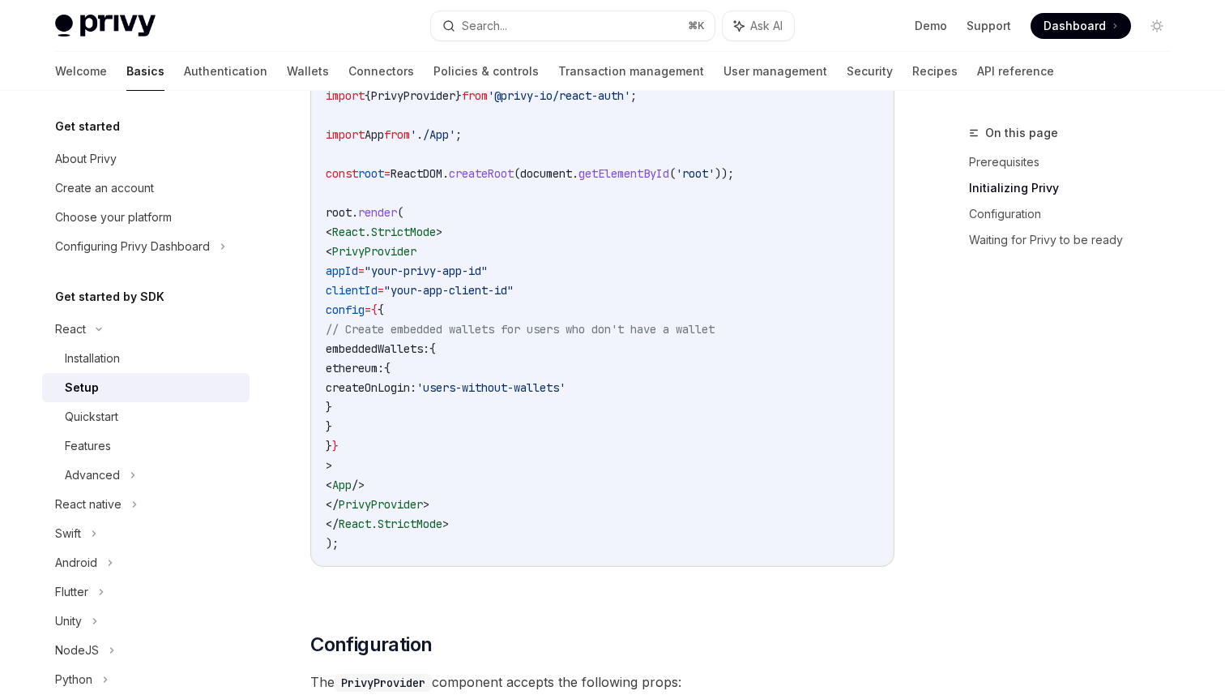
click at [410, 412] on code "import React from 'react' ; import ReactDOM from 'react-dom/client' ; import '.…" at bounding box center [603, 271] width 554 height 564
copy code "ethereum: { createOnLogin: 'users-without-wallets' }"
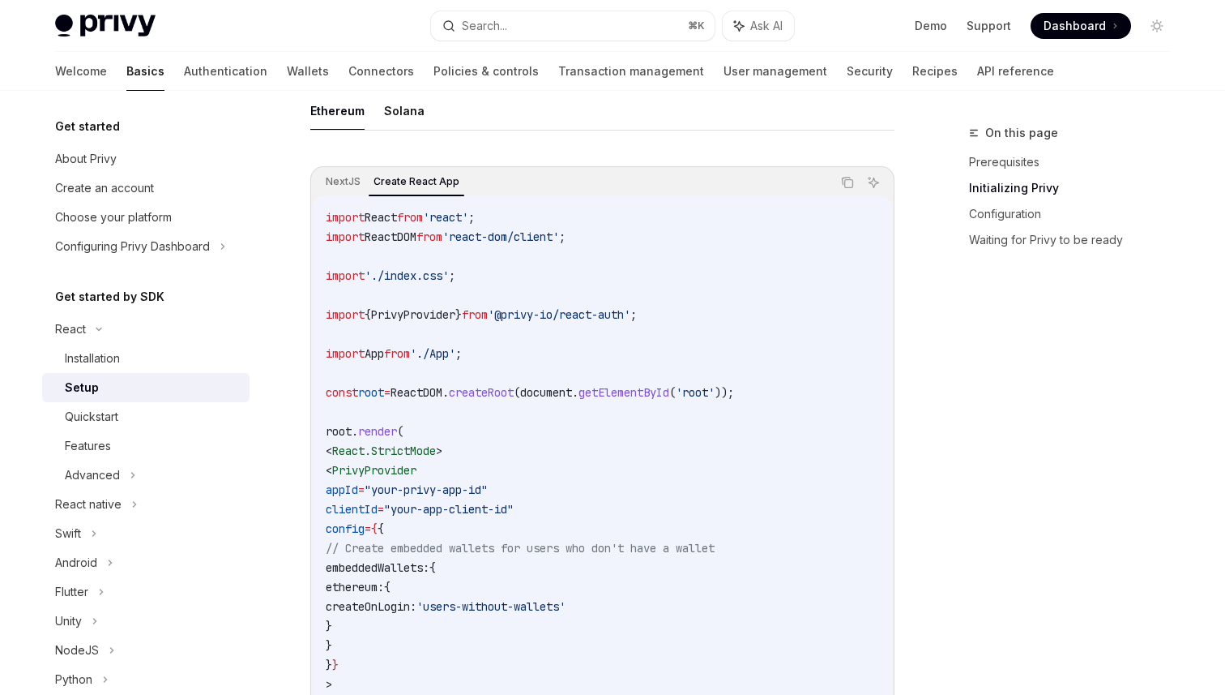
scroll to position [488, 0]
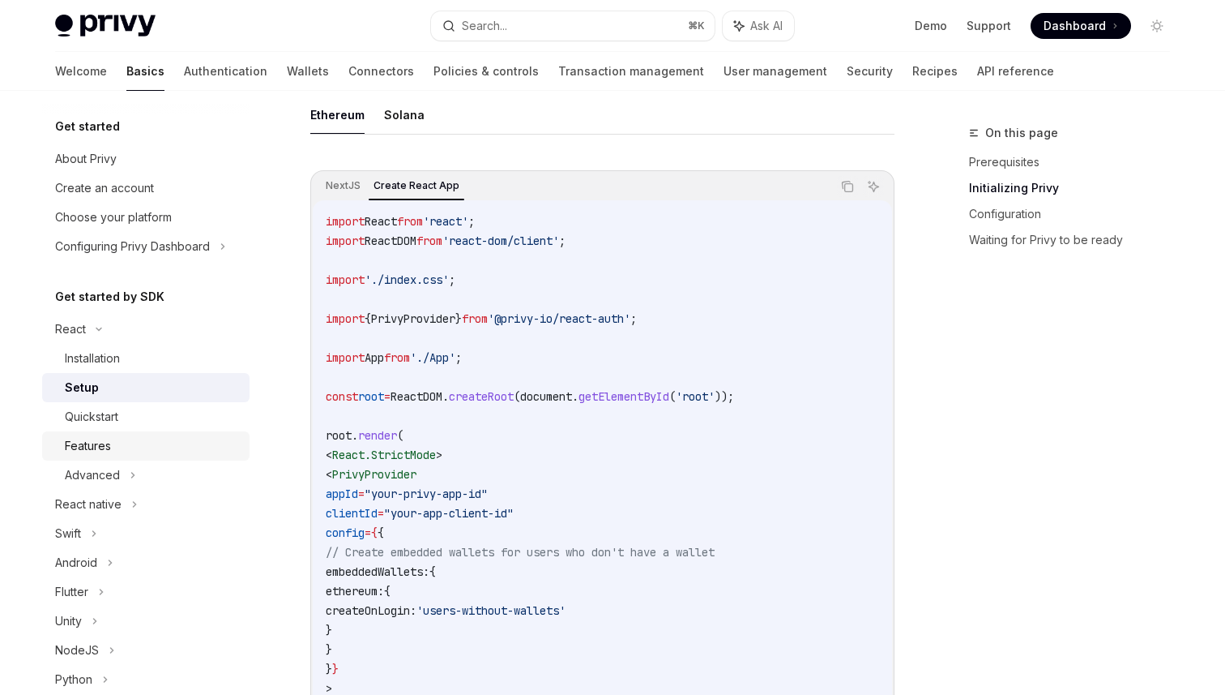
click at [112, 447] on div "Features" at bounding box center [152, 445] width 175 height 19
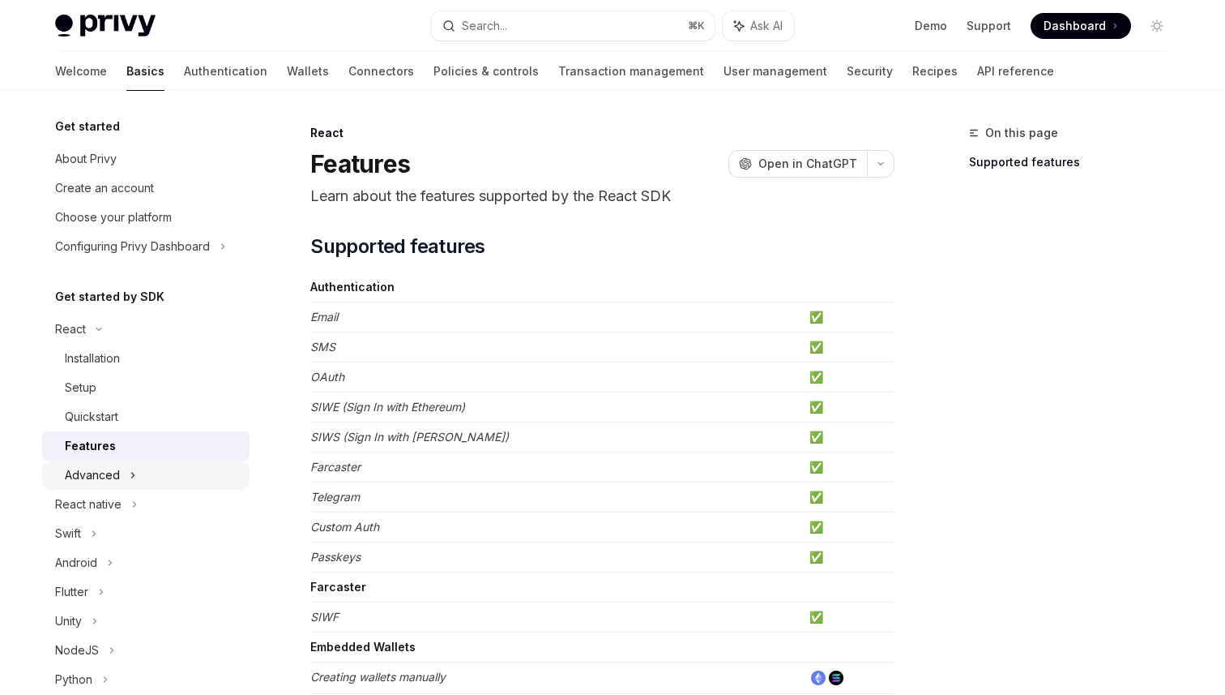
click at [109, 470] on div "Advanced" at bounding box center [92, 474] width 55 height 19
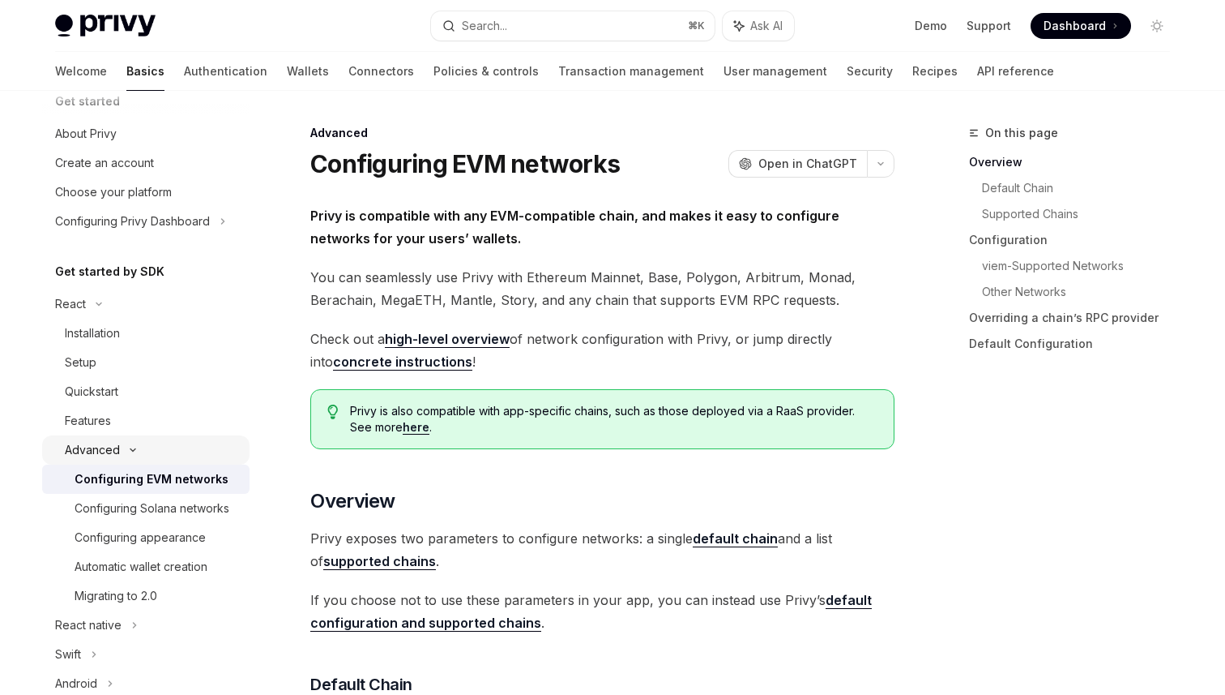
scroll to position [27, 0]
click at [153, 477] on div "Configuring EVM networks" at bounding box center [152, 477] width 154 height 19
click at [159, 500] on div "Configuring Solana networks" at bounding box center [152, 506] width 155 height 19
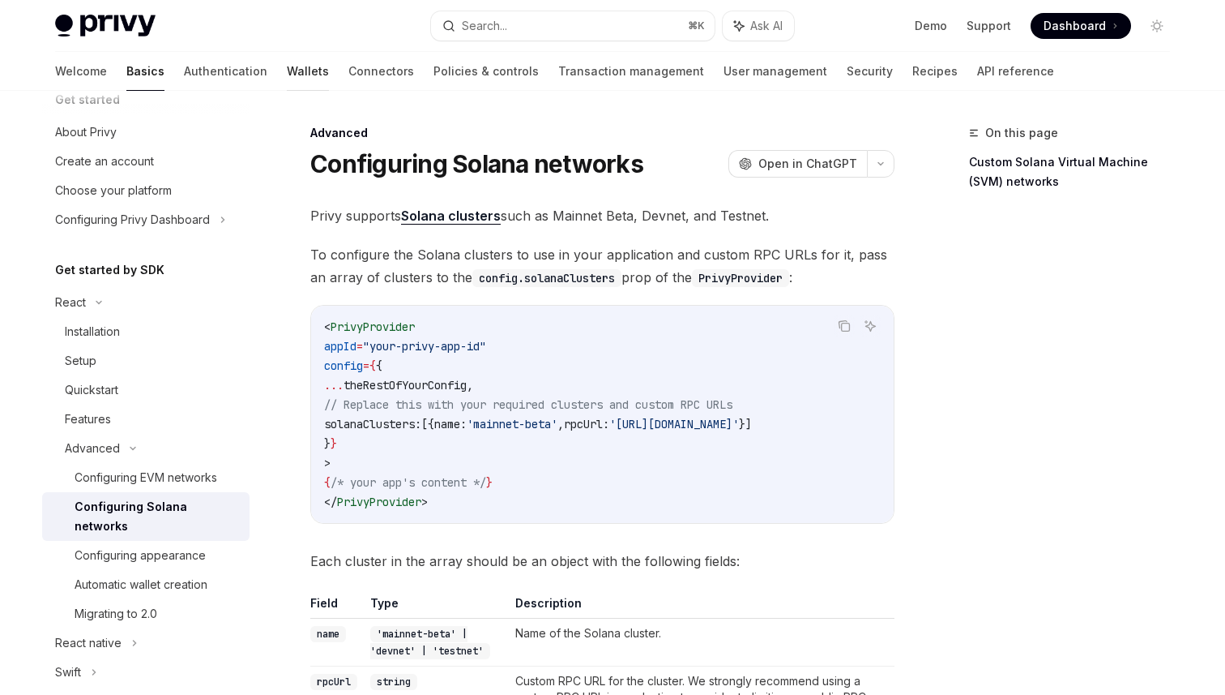
click at [287, 75] on link "Wallets" at bounding box center [308, 71] width 42 height 39
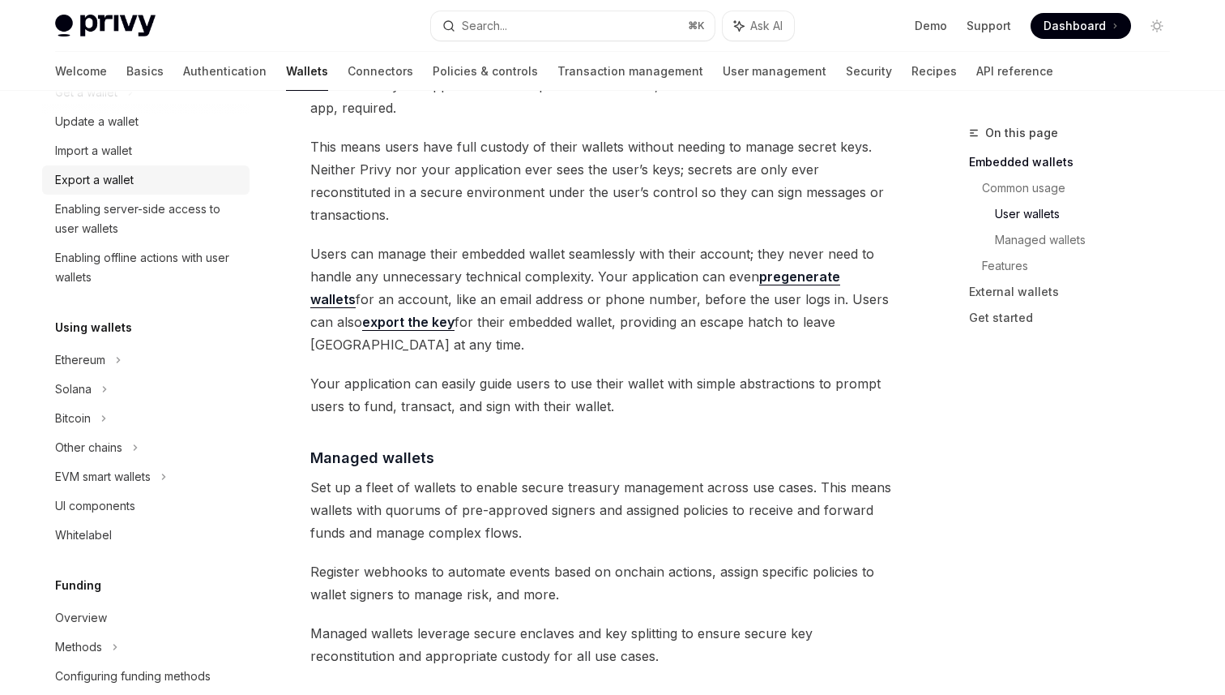
scroll to position [190, 0]
click at [105, 71] on div "Ethereum" at bounding box center [95, 61] width 80 height 19
type textarea "*"
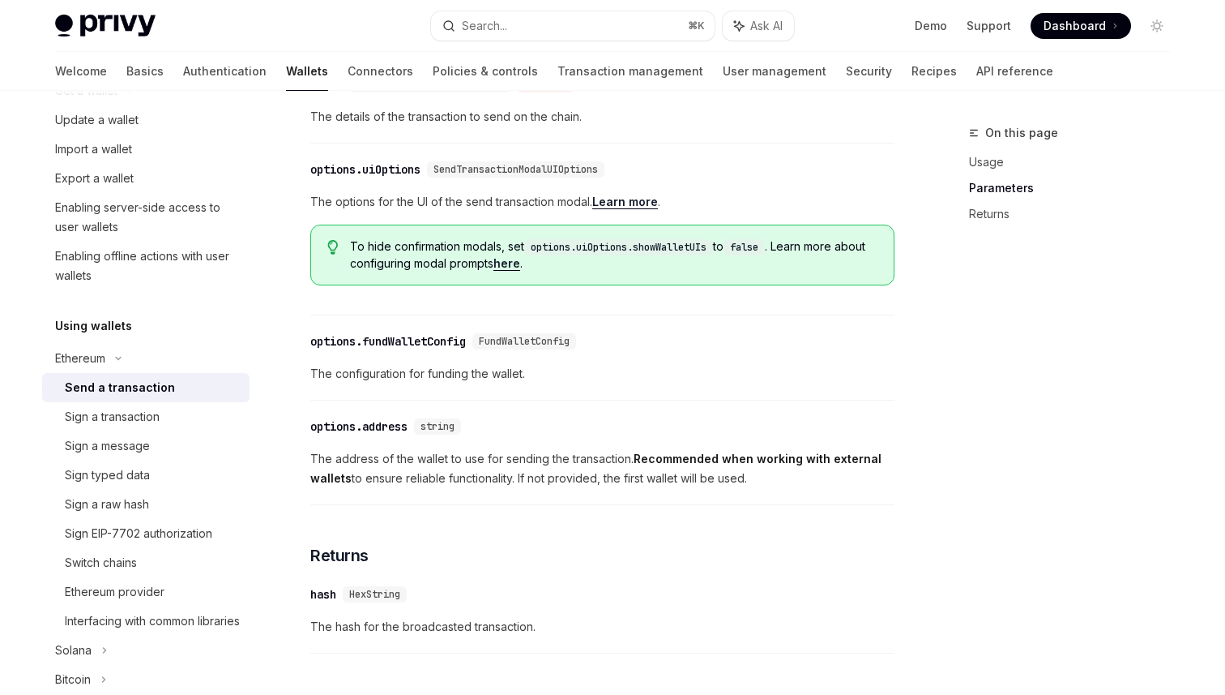
scroll to position [748, 0]
click at [938, 28] on link "Demo" at bounding box center [931, 26] width 32 height 16
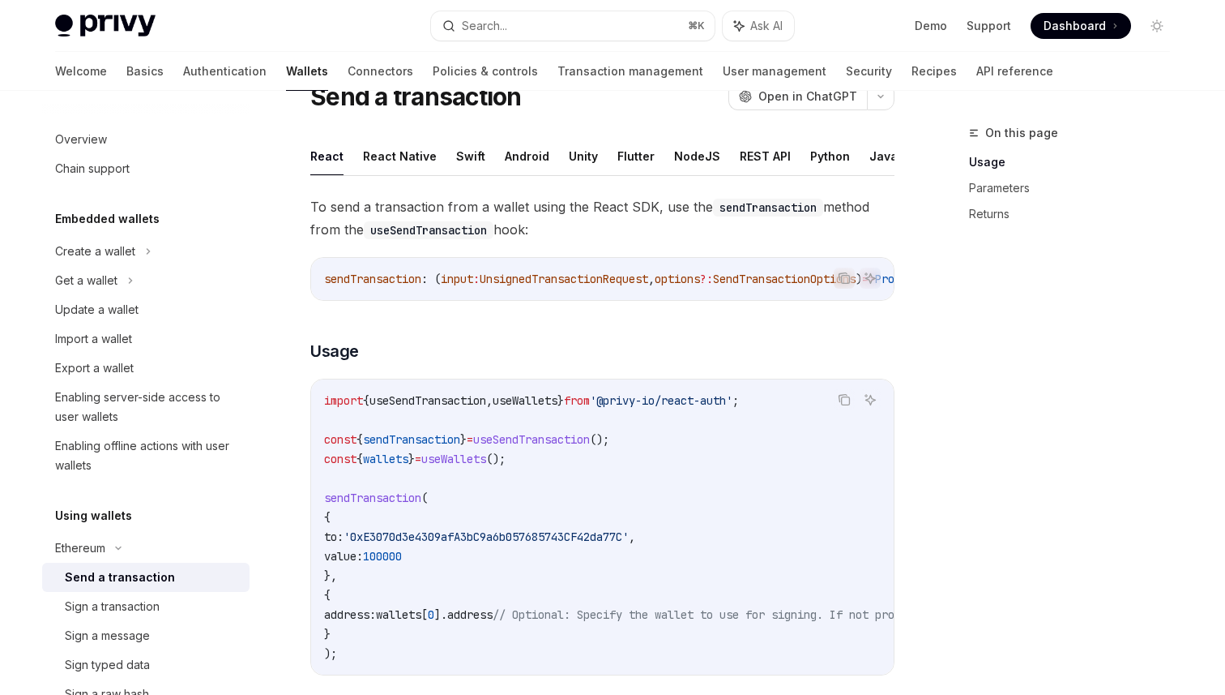
scroll to position [70, 0]
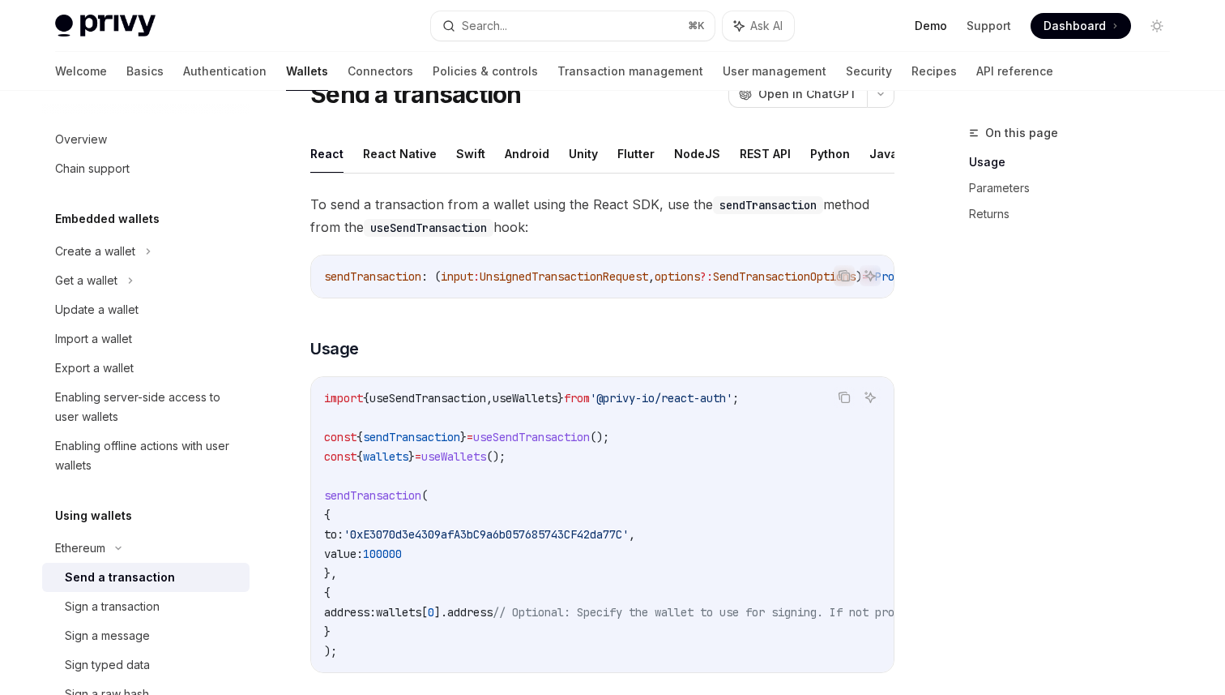
click at [930, 28] on link "Demo" at bounding box center [931, 26] width 32 height 16
click at [483, 28] on div "Search..." at bounding box center [484, 25] width 45 height 19
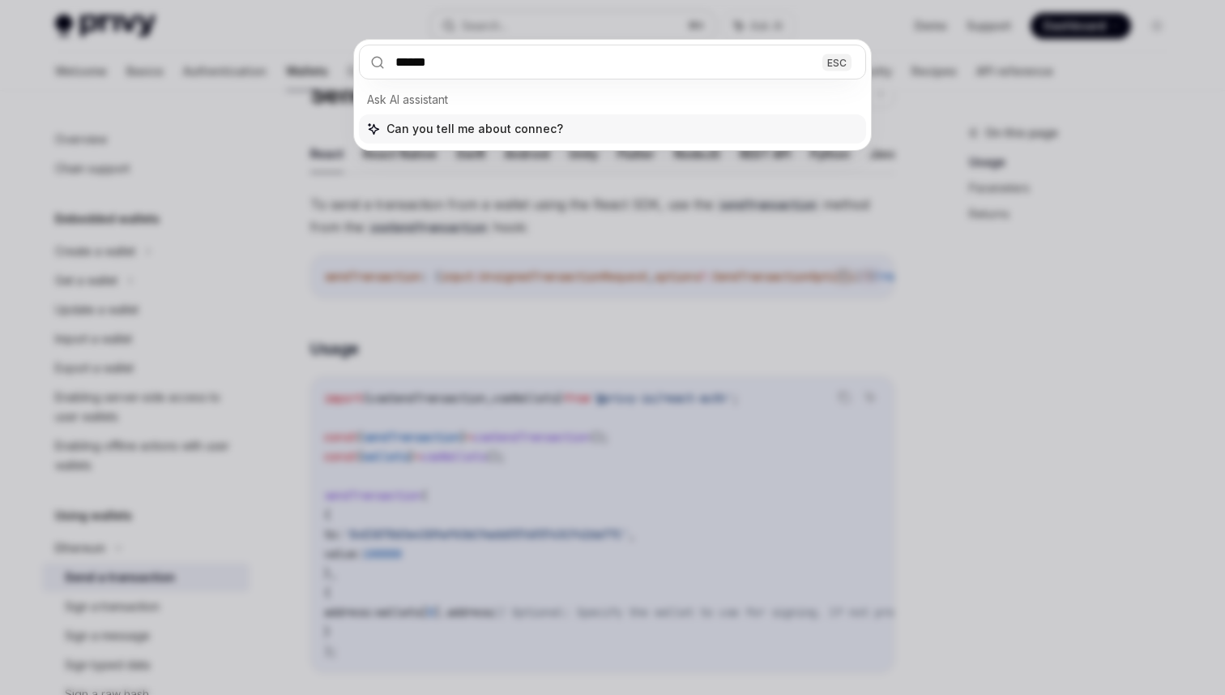
type input "*******"
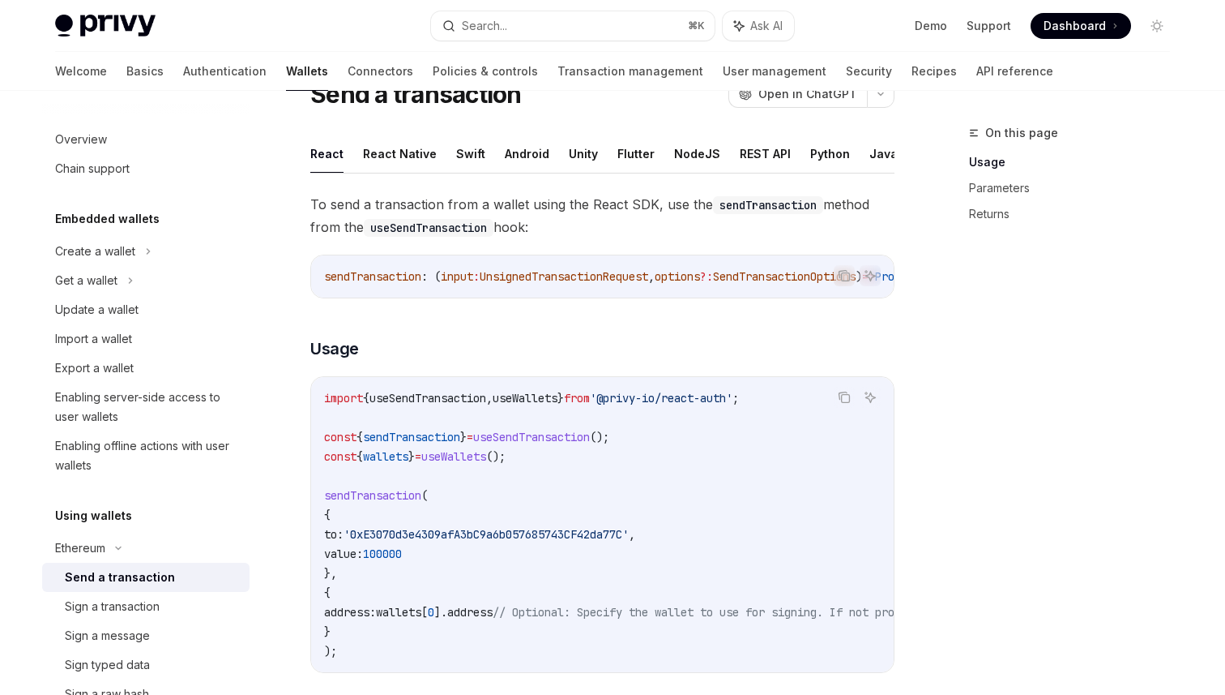
type textarea "*"
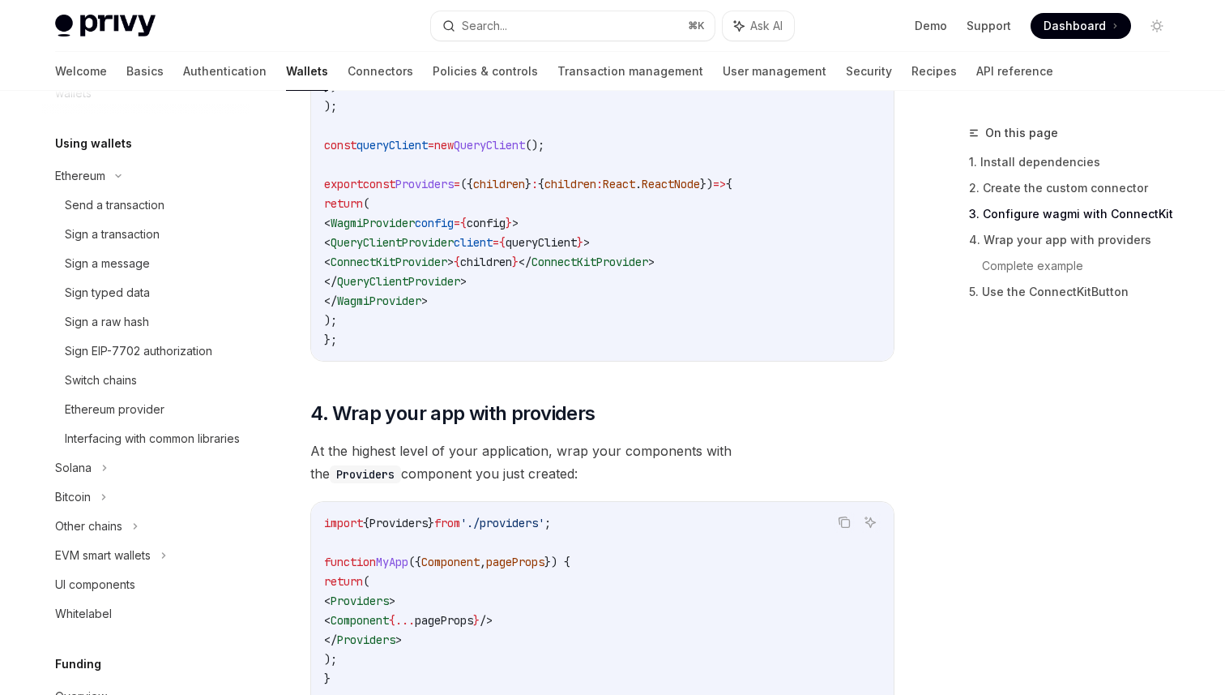
scroll to position [392, 0]
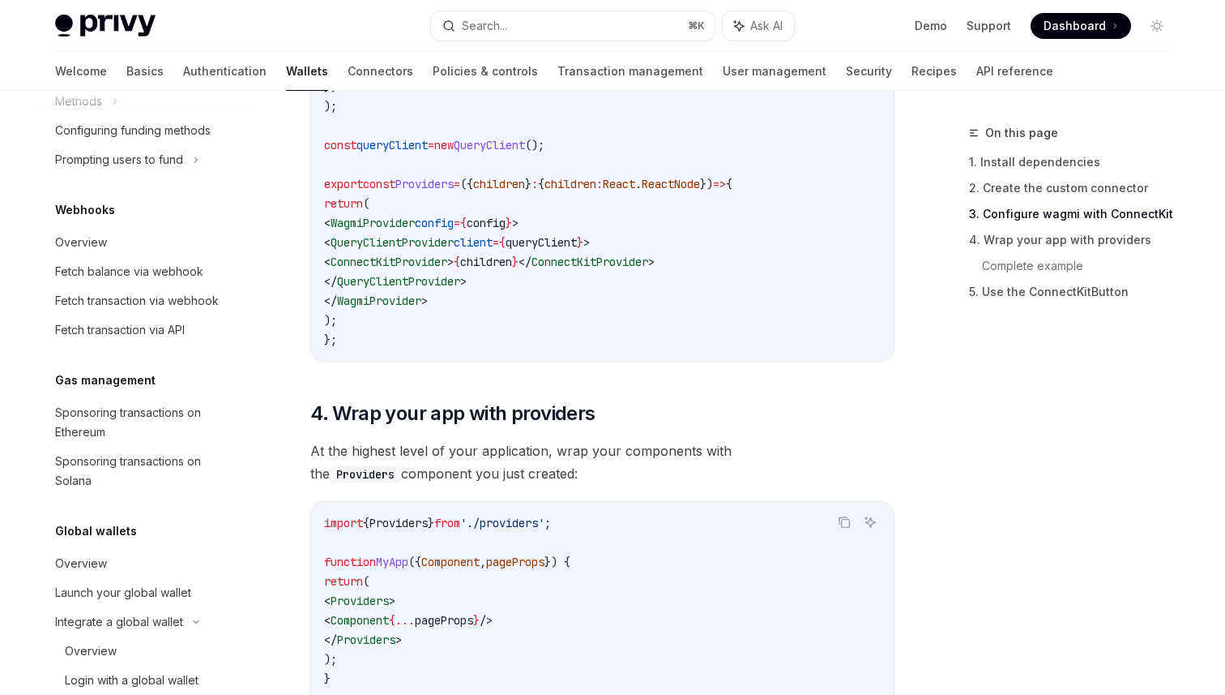
scroll to position [912, 0]
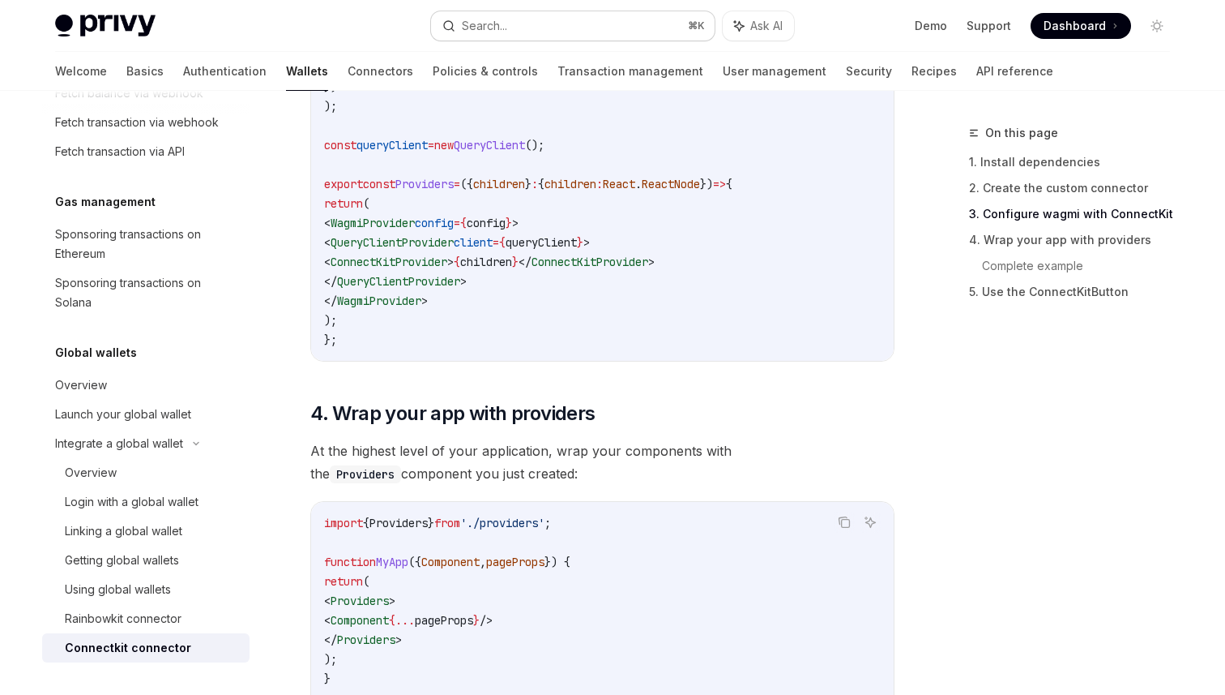
click at [473, 30] on div "Search..." at bounding box center [484, 25] width 45 height 19
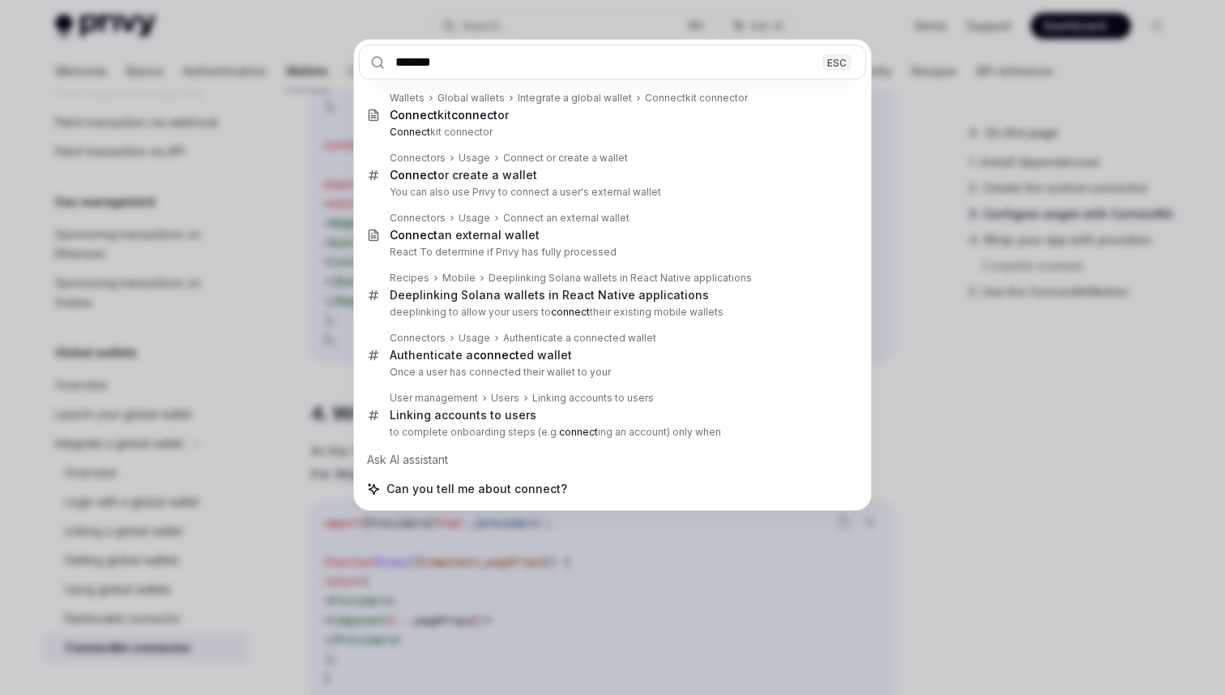
type input "*******"
click at [953, 446] on div "******* ESC Wallets Global wallets Integrate a global wallet Connectkit connect…" at bounding box center [612, 347] width 1225 height 695
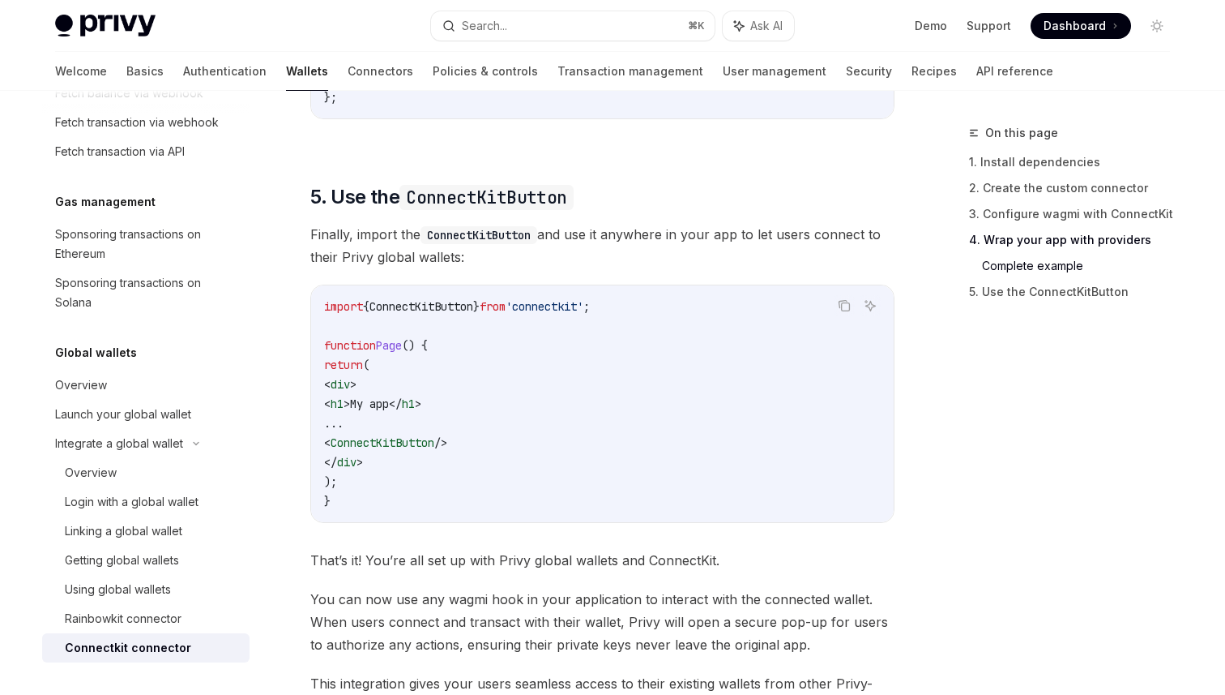
scroll to position [3234, 0]
